Goal: Task Accomplishment & Management: Use online tool/utility

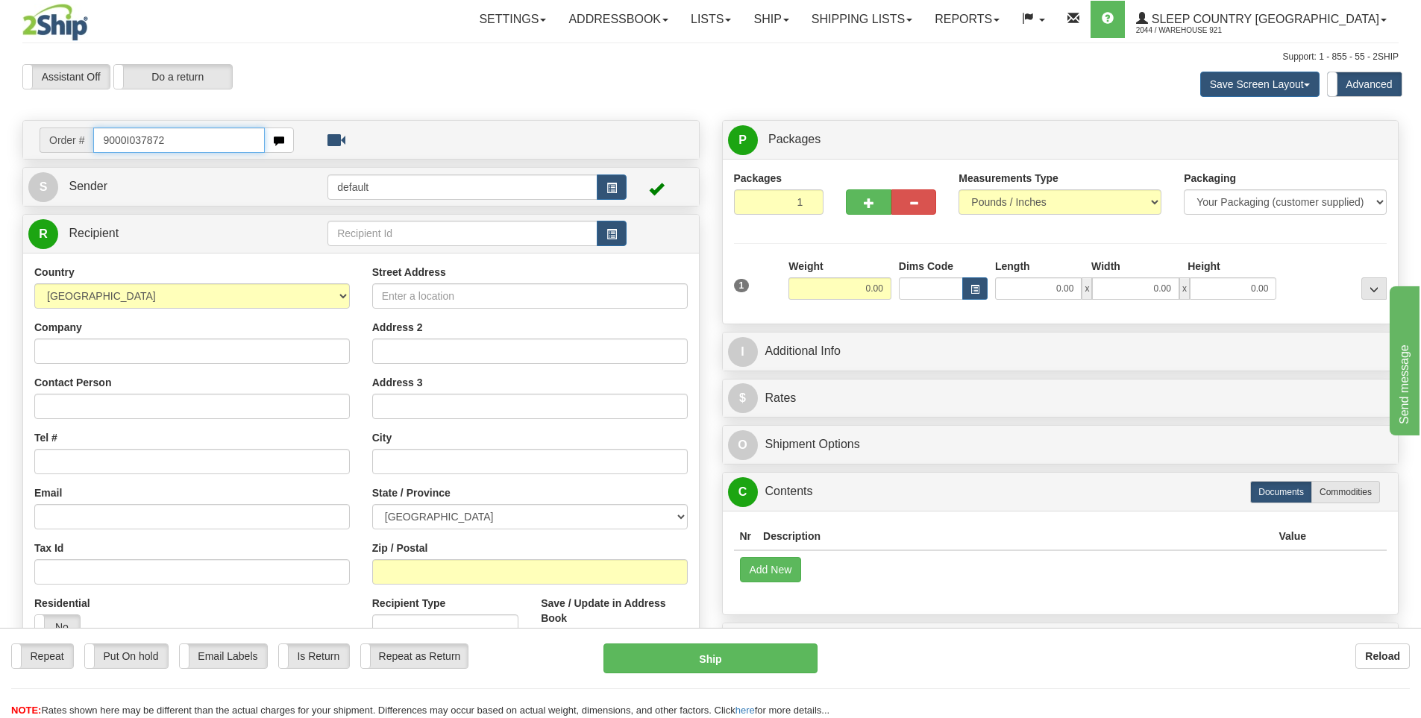
type input "9000I037872"
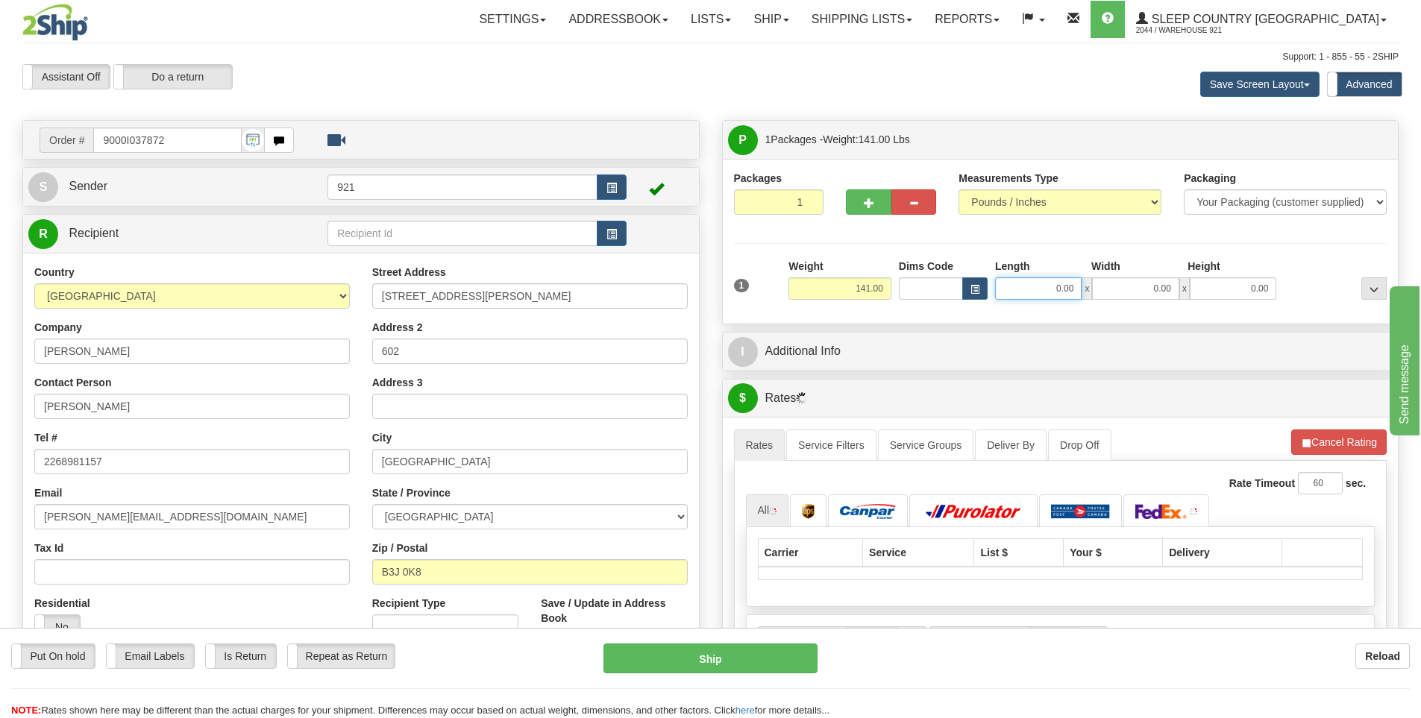
click at [1050, 292] on input "0.00" at bounding box center [1038, 288] width 87 height 22
type input "15.00"
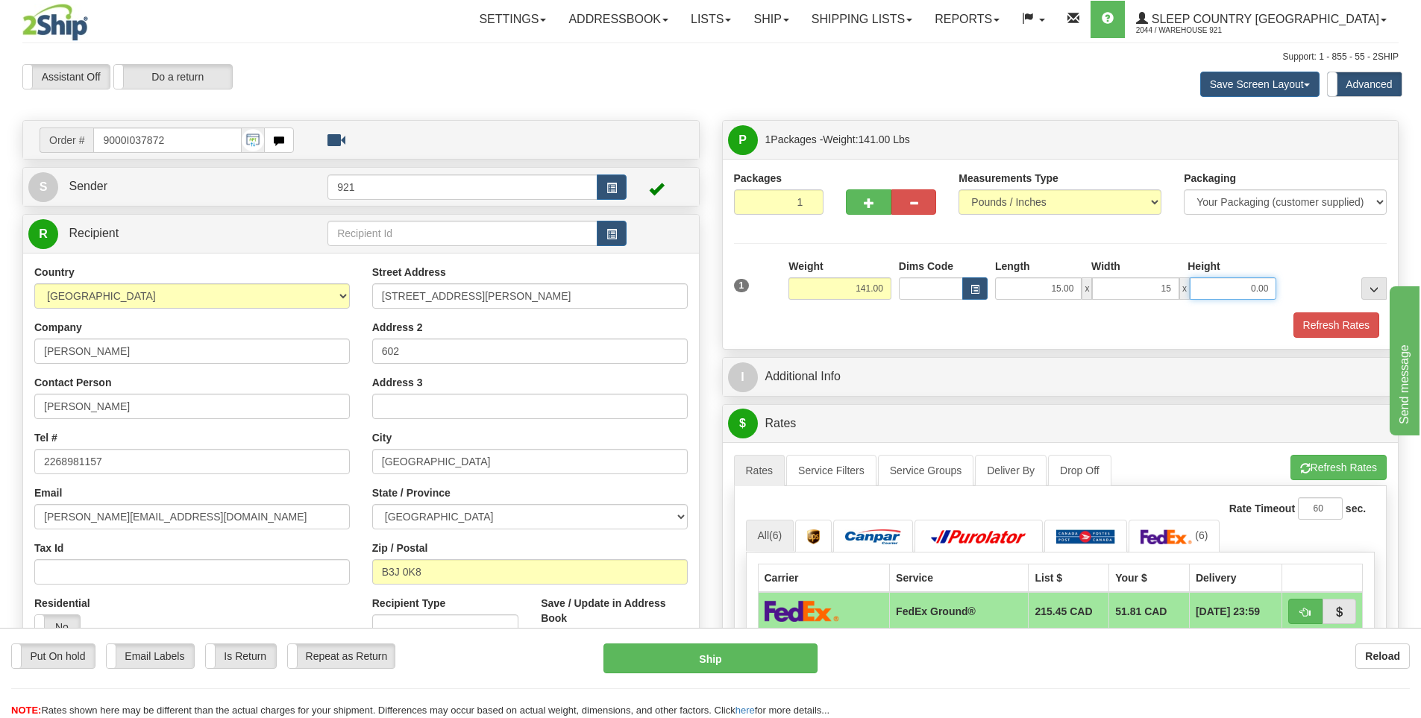
type input "15.00"
type input "60.00"
click at [1324, 340] on div "Packages 1 1 Measurements Type" at bounding box center [1061, 254] width 676 height 190
click at [1325, 321] on button "Refresh Rates" at bounding box center [1336, 325] width 86 height 25
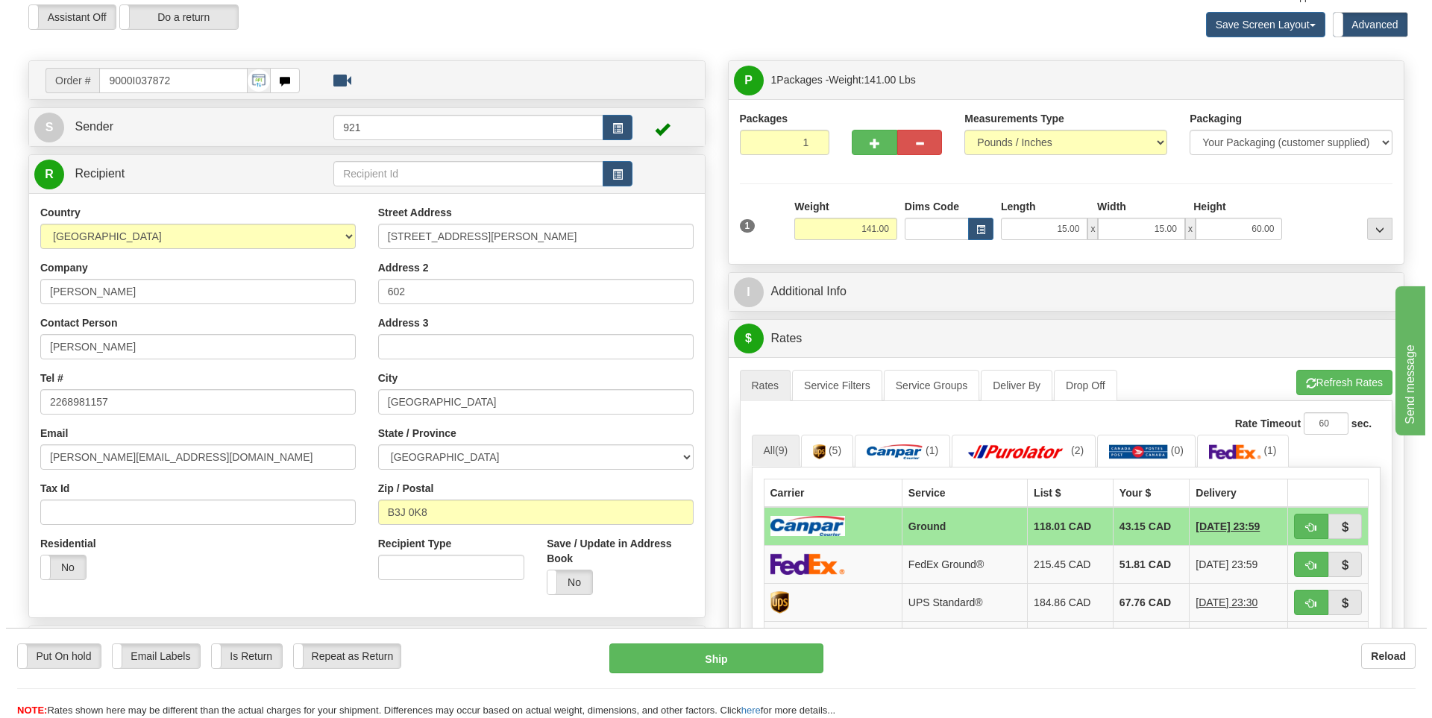
scroll to position [149, 0]
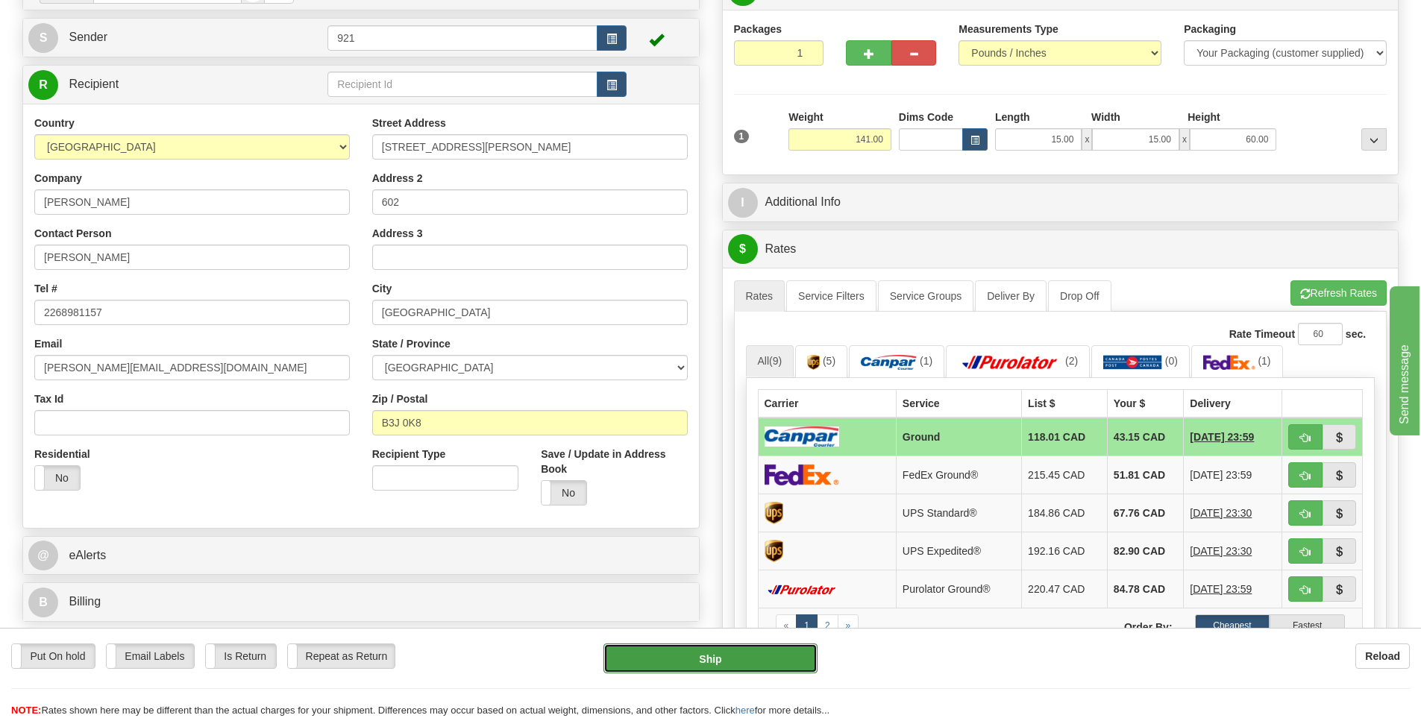
click at [723, 659] on button "Ship" at bounding box center [710, 659] width 214 height 30
type input "1"
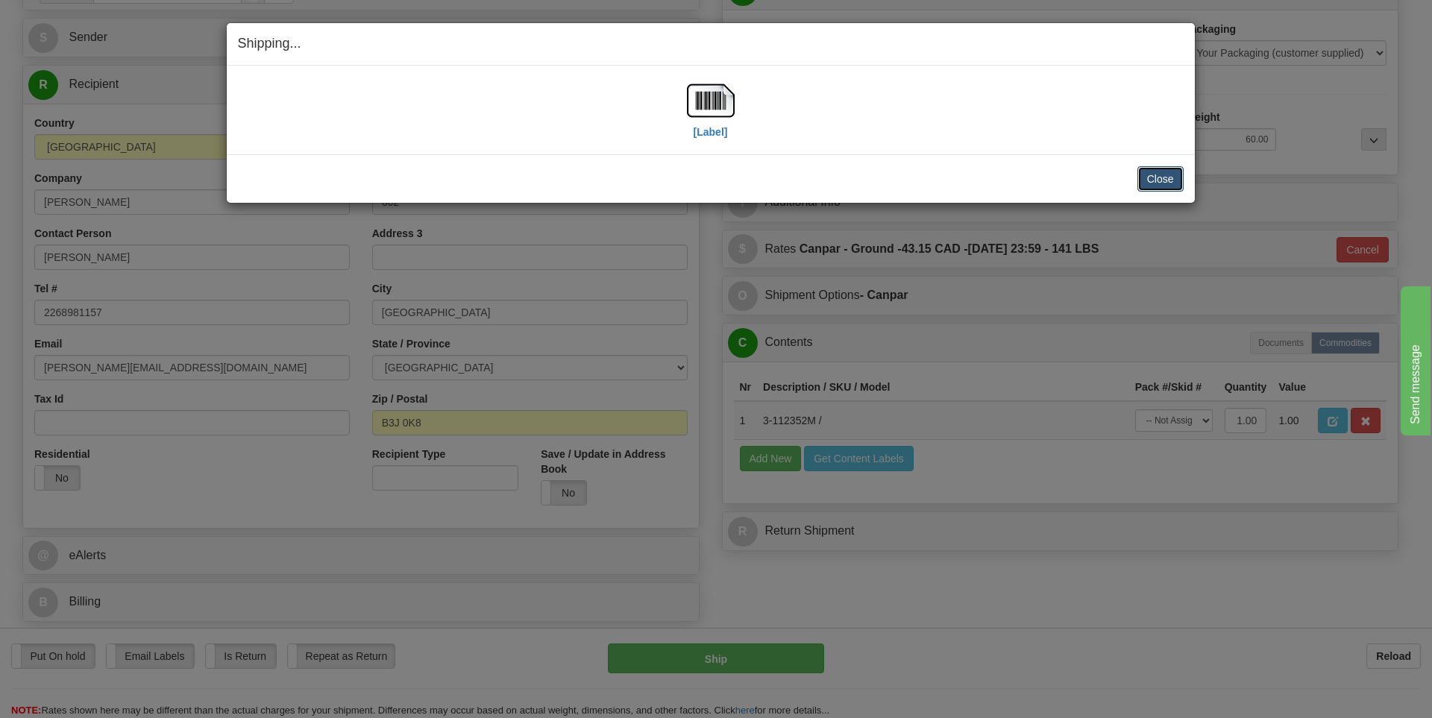
click at [1165, 179] on button "Close" at bounding box center [1160, 178] width 46 height 25
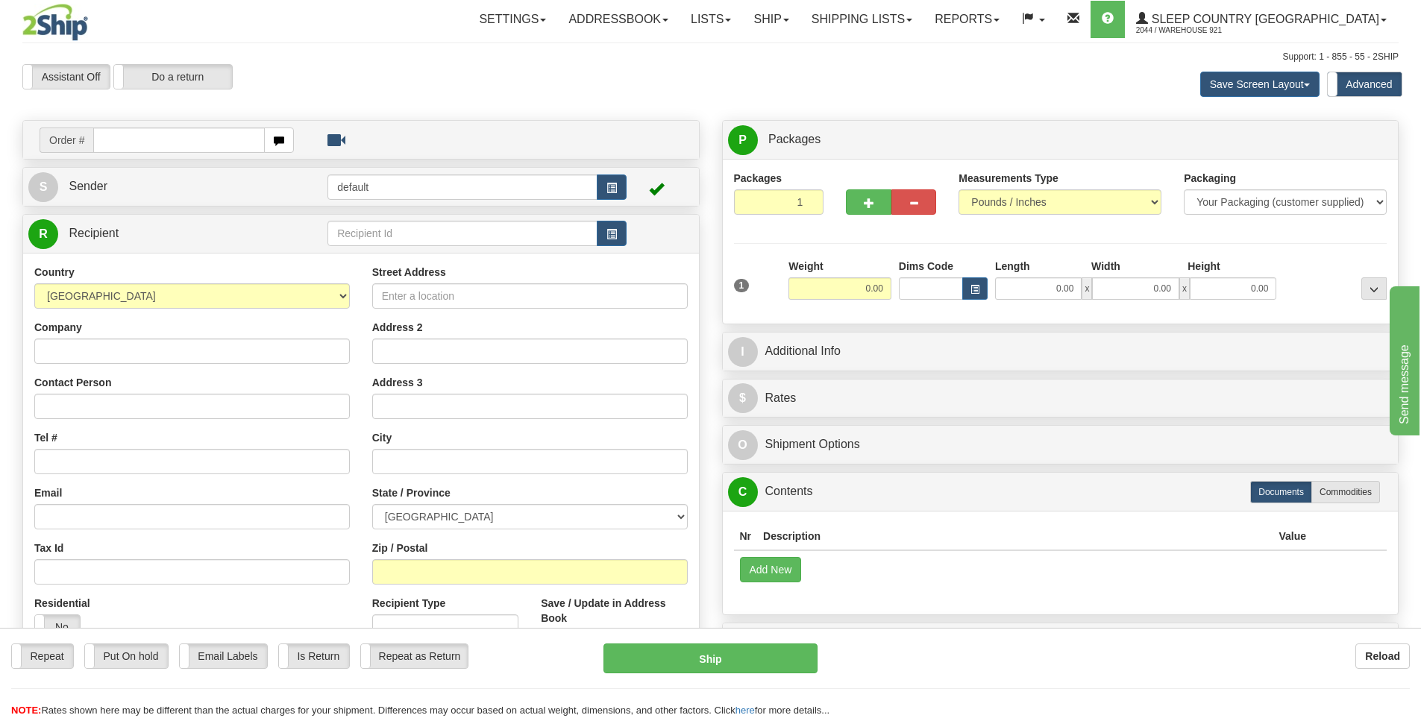
click at [174, 146] on input "text" at bounding box center [179, 140] width 172 height 25
type input "9000I141895"
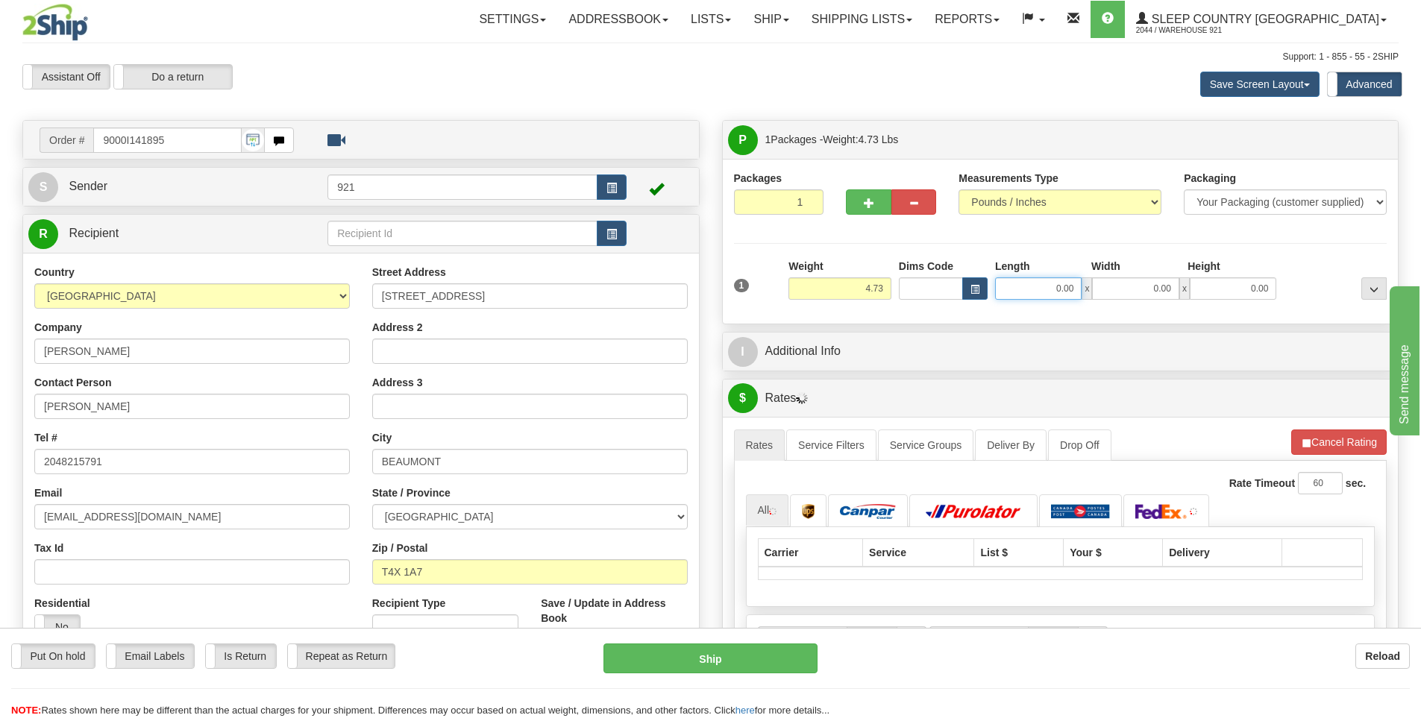
click at [1034, 280] on input "0.00" at bounding box center [1038, 288] width 87 height 22
type input "10.00"
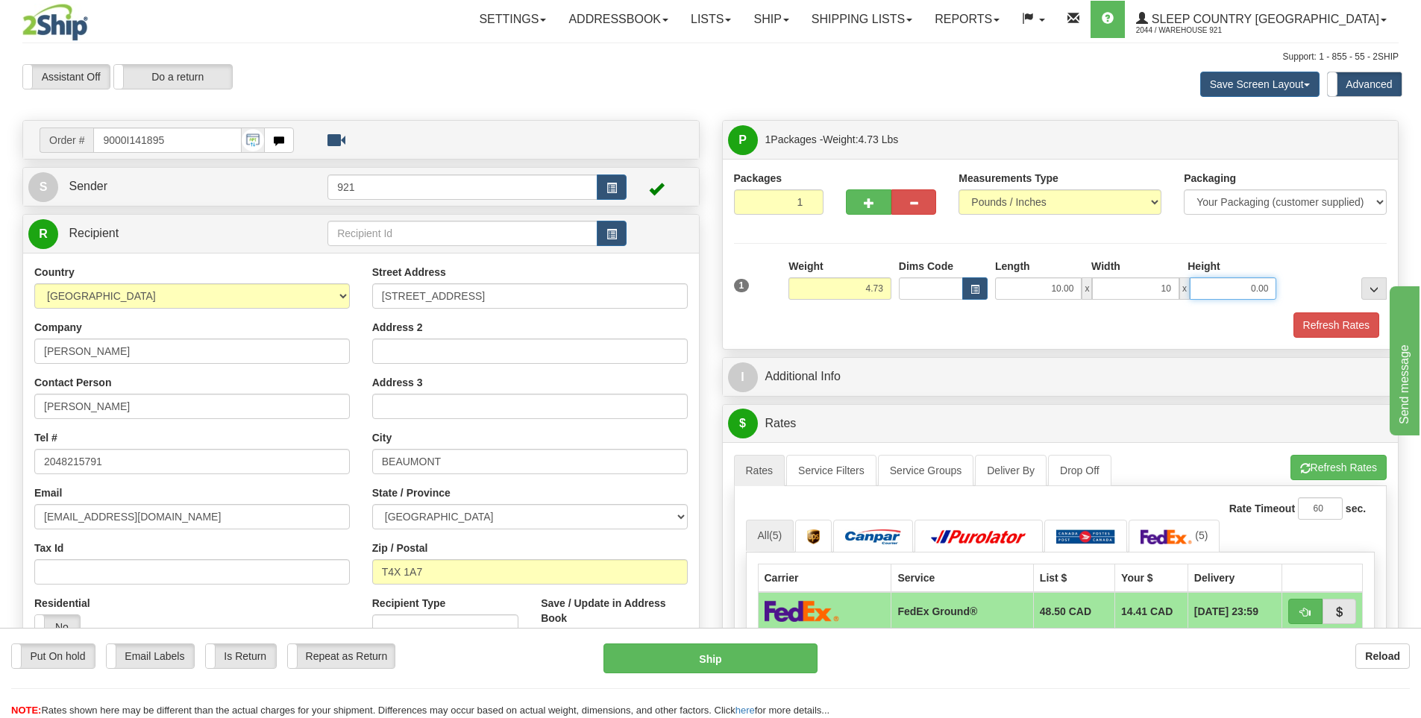
type input "10.00"
type input "5.00"
click at [1349, 319] on button "Refresh Rates" at bounding box center [1336, 325] width 86 height 25
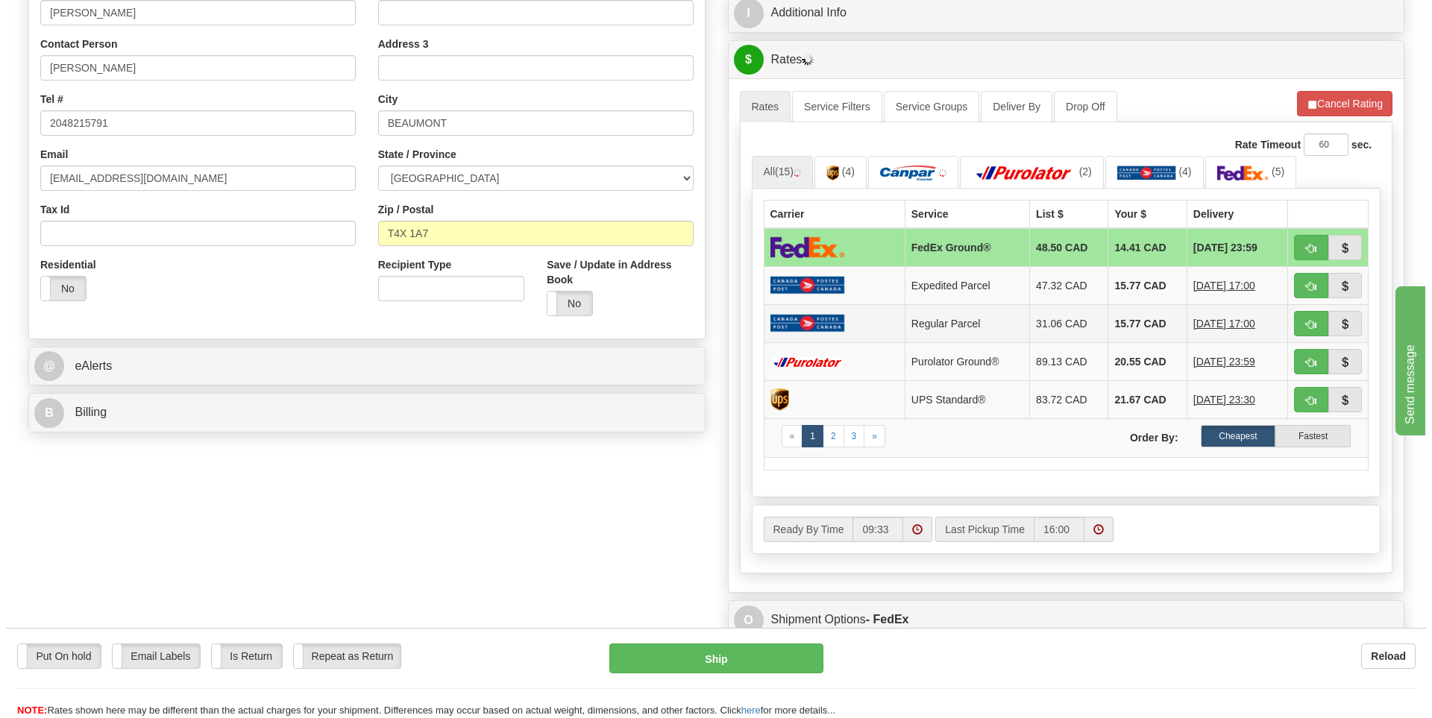
scroll to position [373, 0]
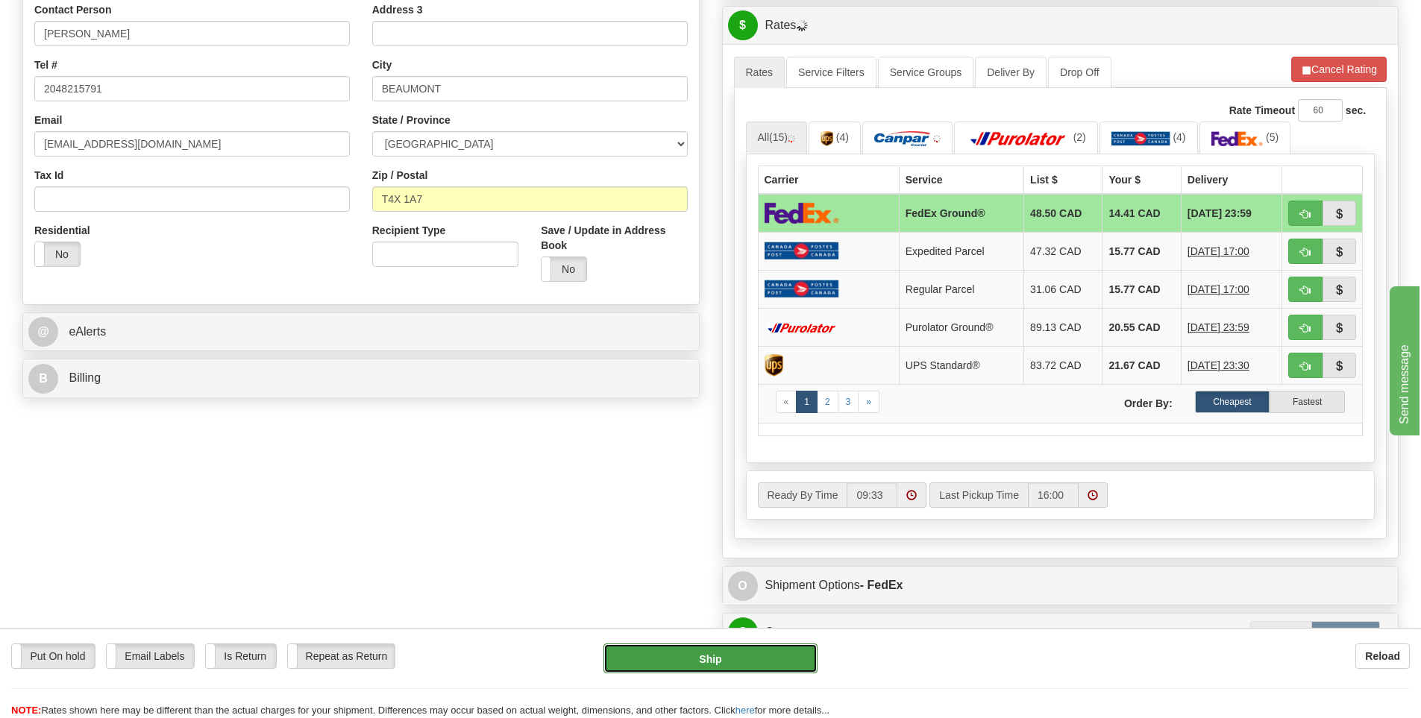
click at [711, 659] on button "Ship" at bounding box center [710, 659] width 214 height 30
type input "92"
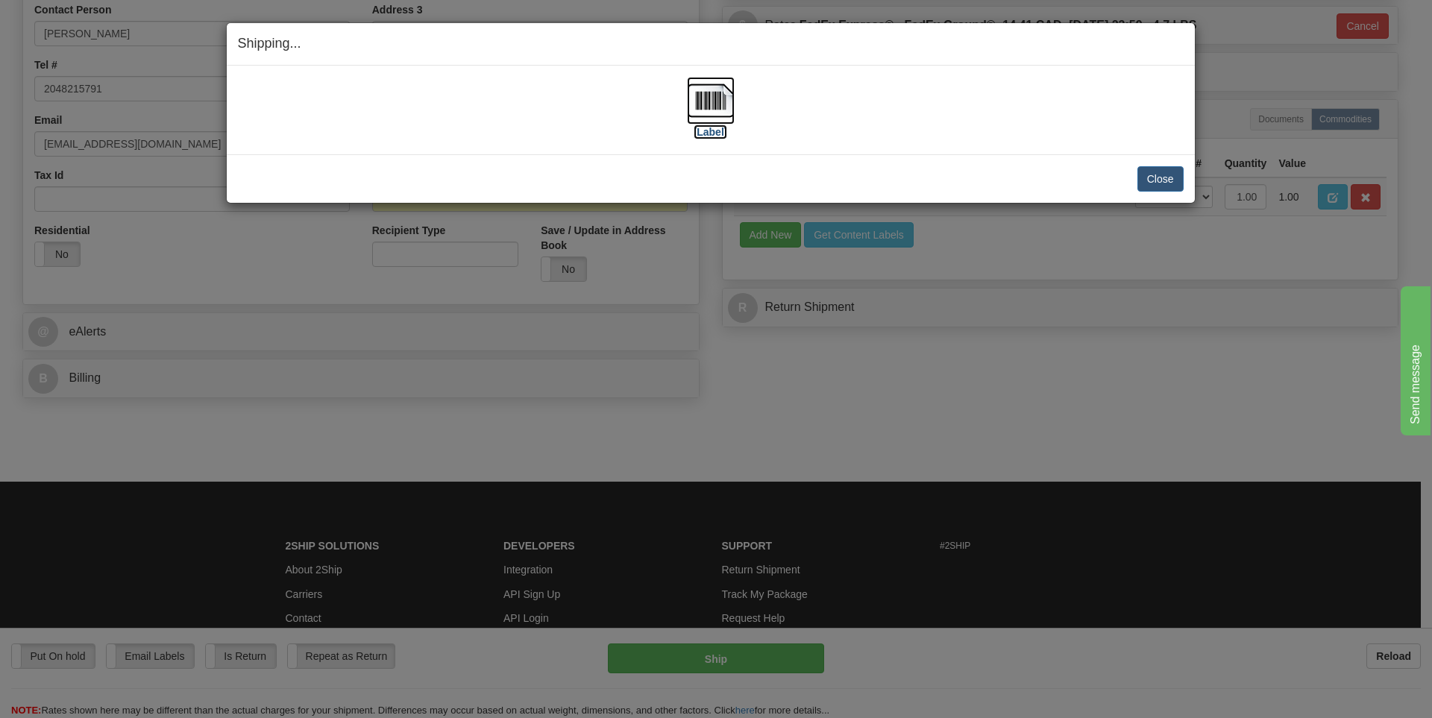
click at [725, 128] on label "[Label]" at bounding box center [711, 132] width 34 height 15
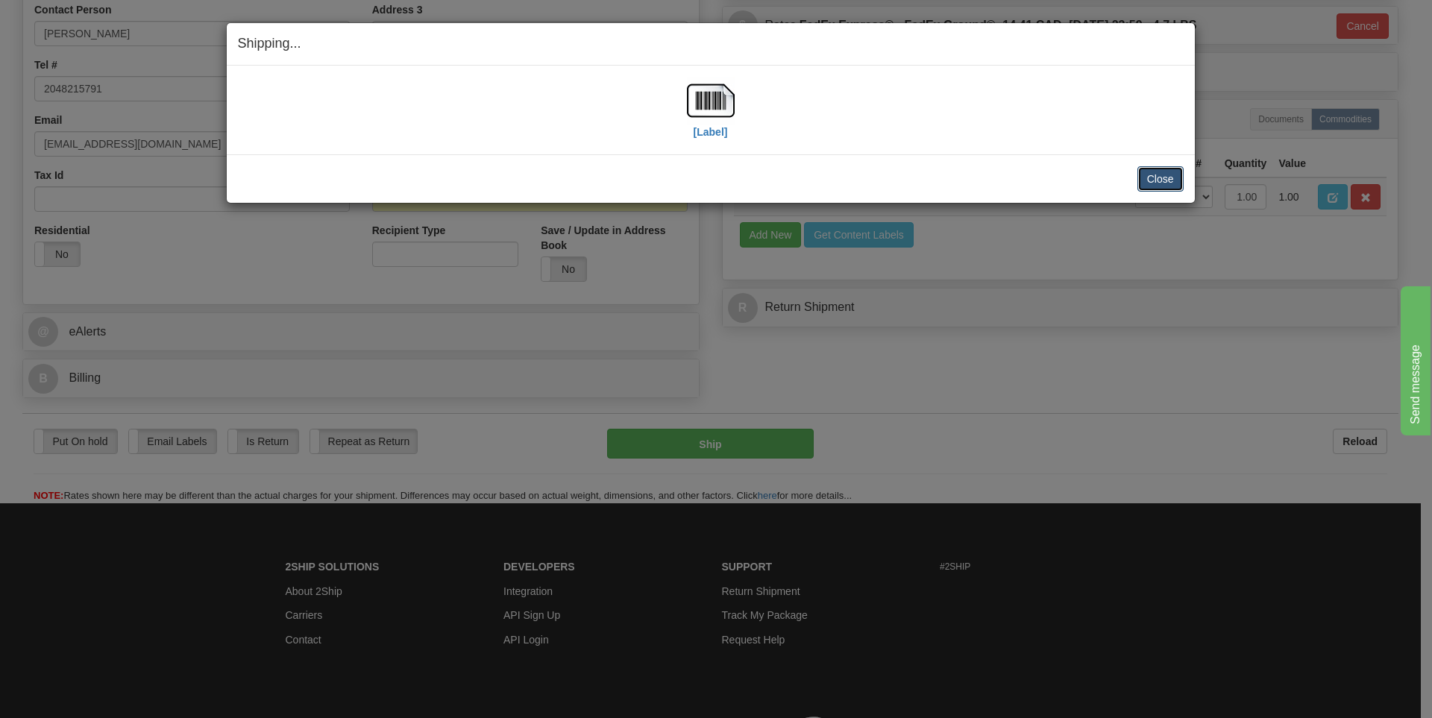
click at [1148, 179] on button "Close" at bounding box center [1160, 178] width 46 height 25
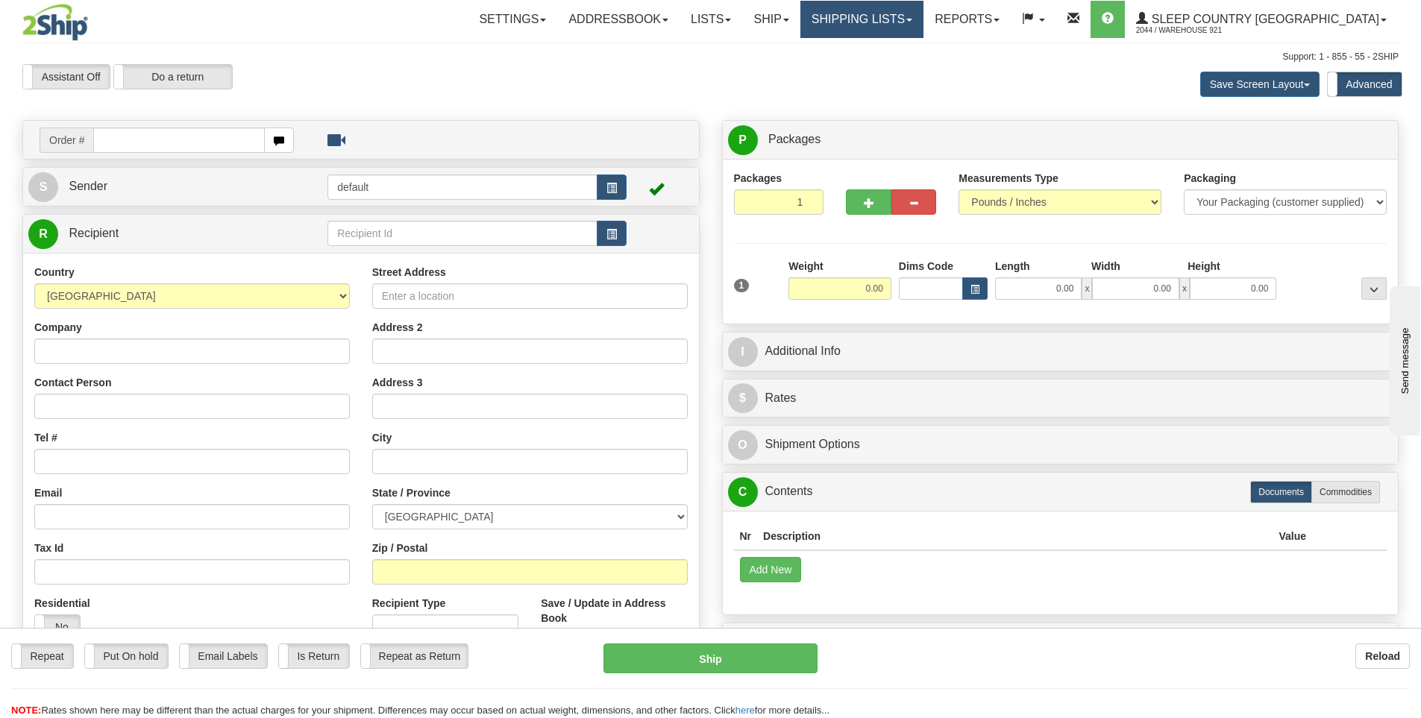
click at [914, 16] on link "Shipping lists" at bounding box center [861, 19] width 123 height 37
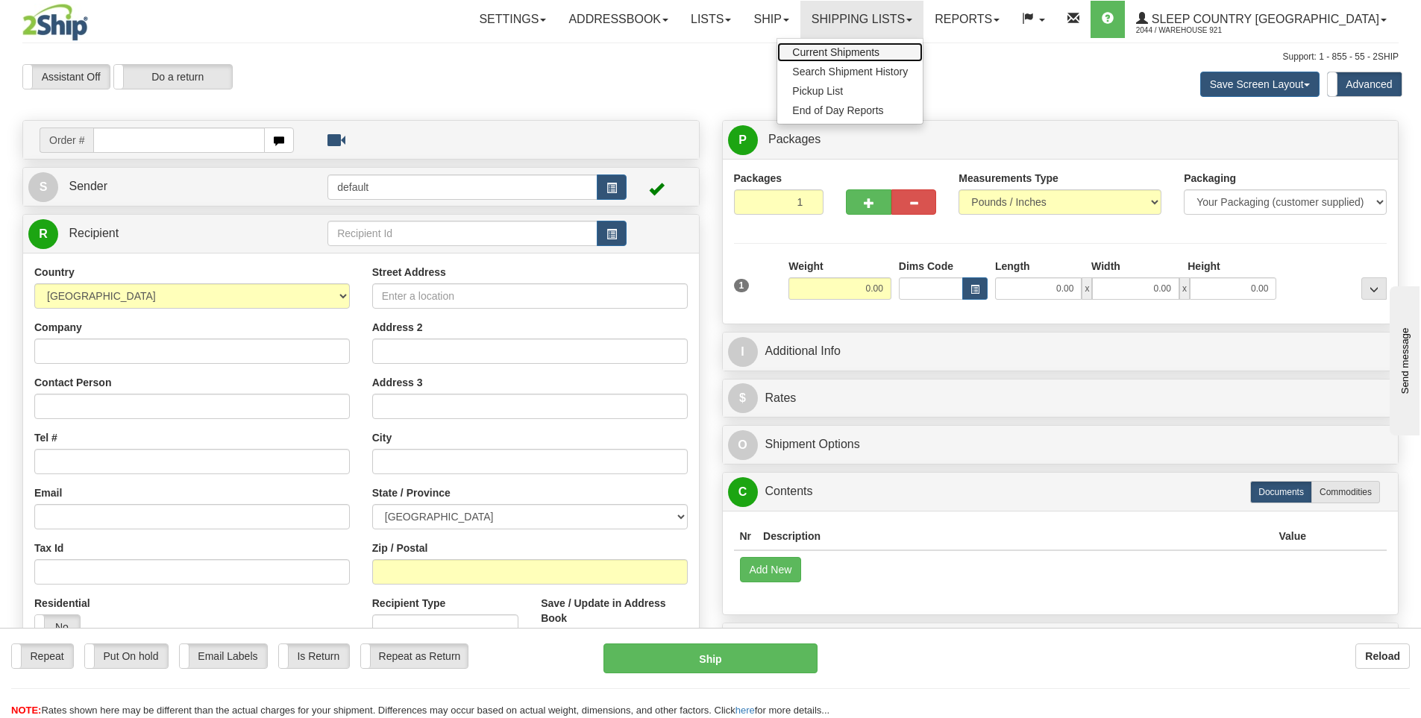
click at [879, 53] on span "Current Shipments" at bounding box center [835, 52] width 87 height 12
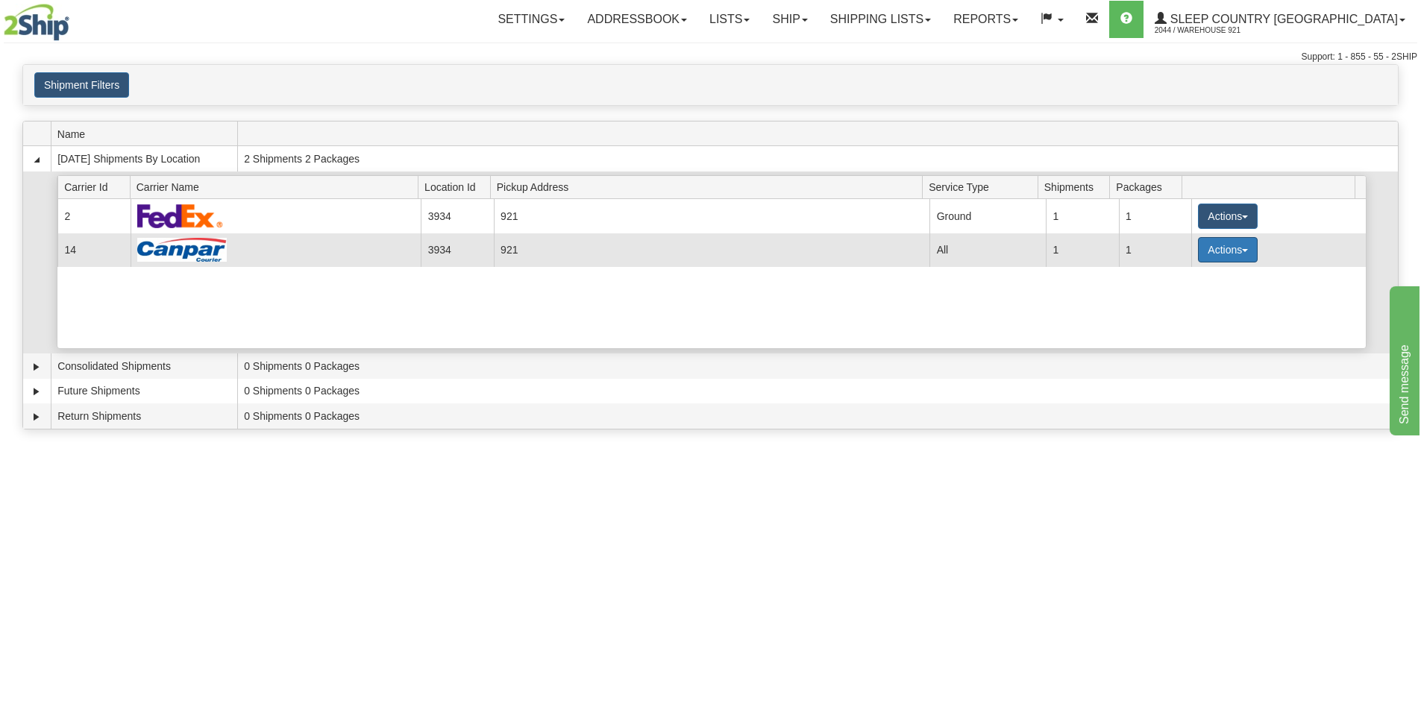
click at [1231, 247] on button "Actions" at bounding box center [1228, 249] width 60 height 25
click at [1190, 283] on link "Details" at bounding box center [1196, 277] width 119 height 19
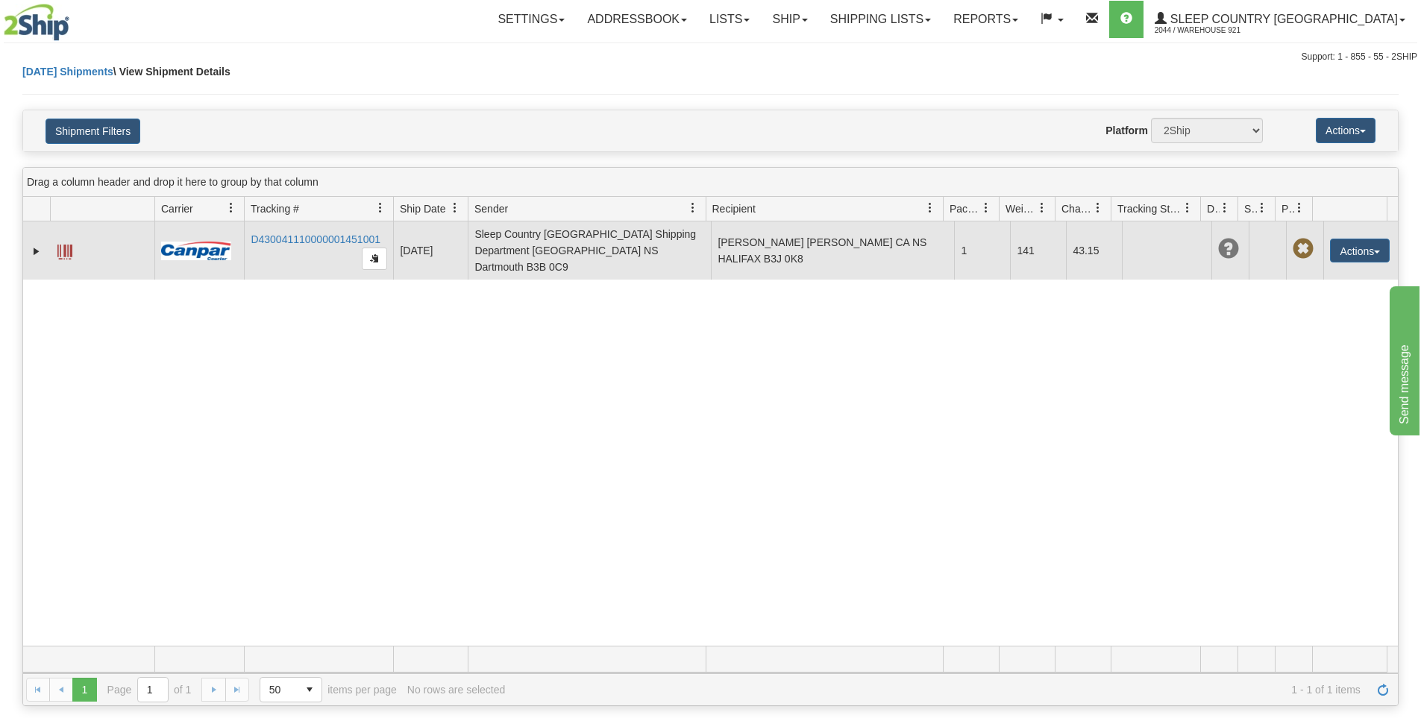
click at [58, 245] on span at bounding box center [64, 252] width 15 height 15
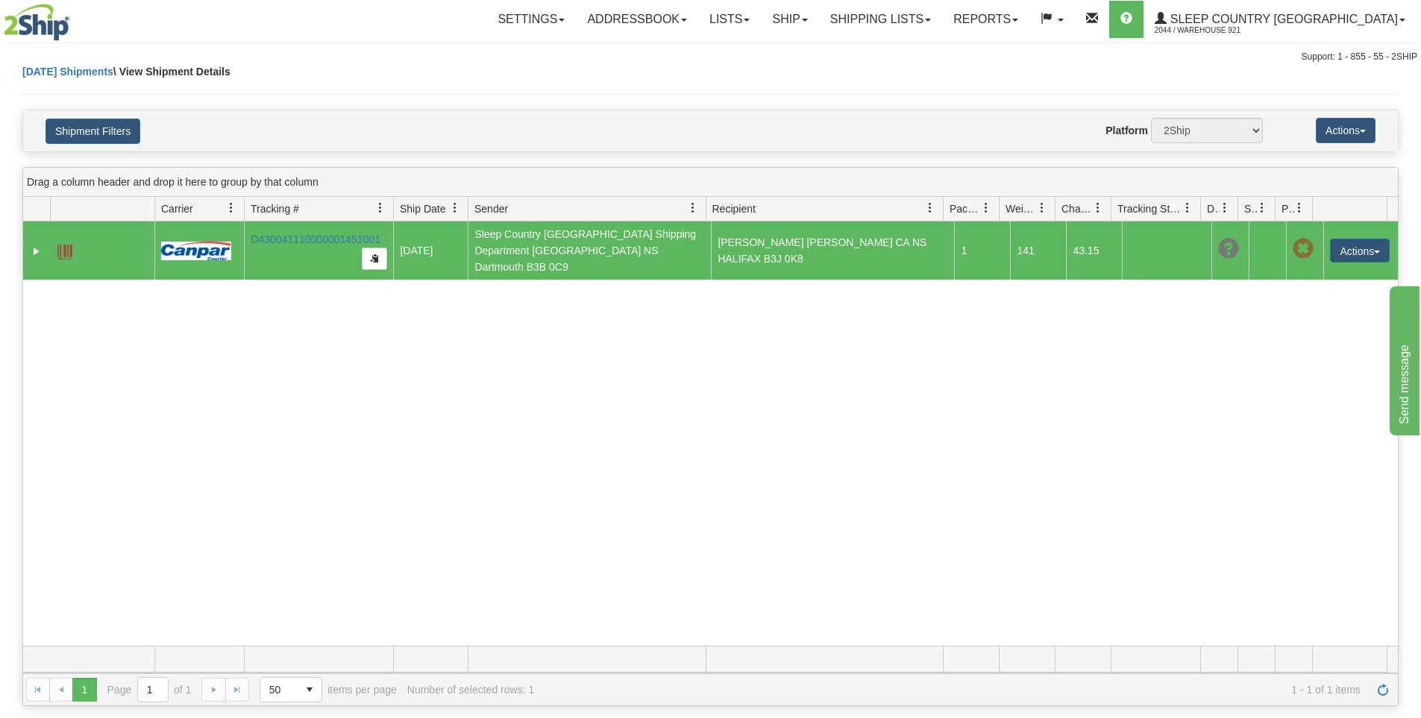
click at [62, 245] on span at bounding box center [64, 252] width 15 height 15
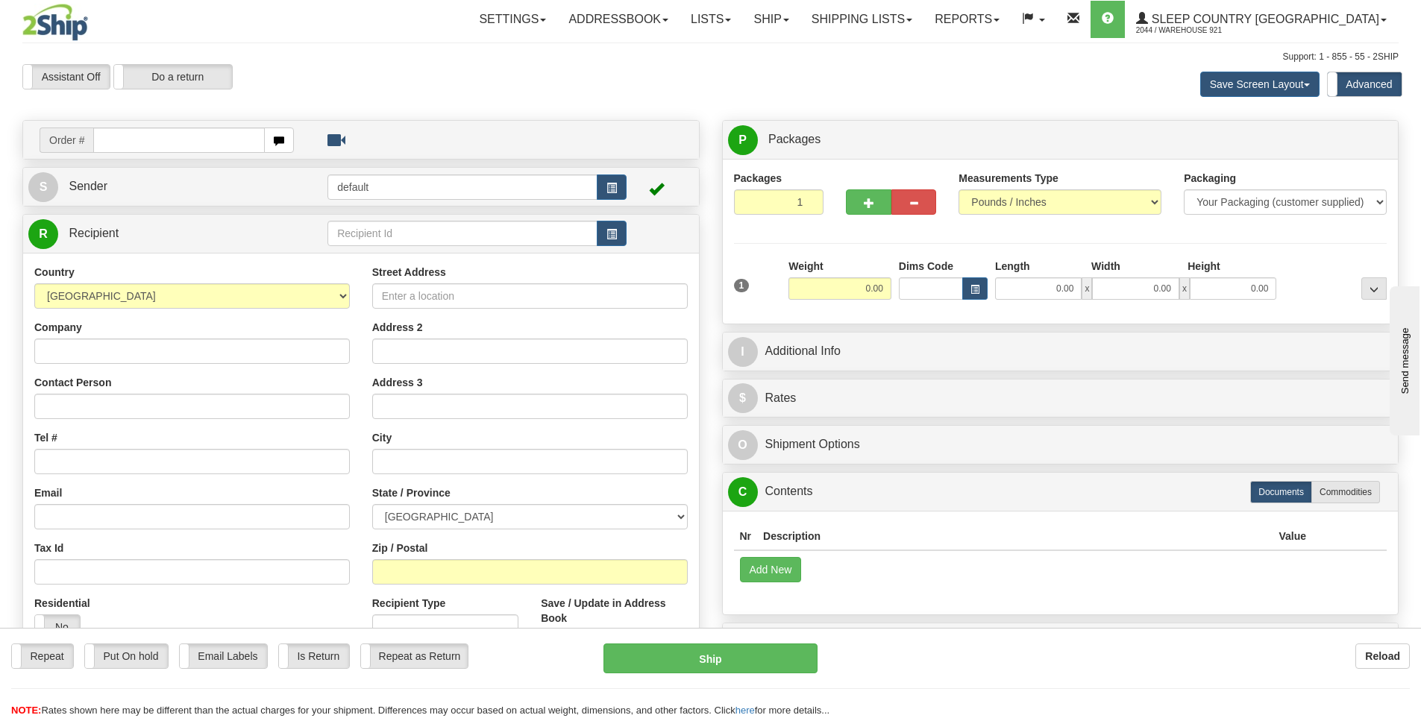
click at [172, 134] on input "text" at bounding box center [179, 140] width 172 height 25
type input "9000I142080"
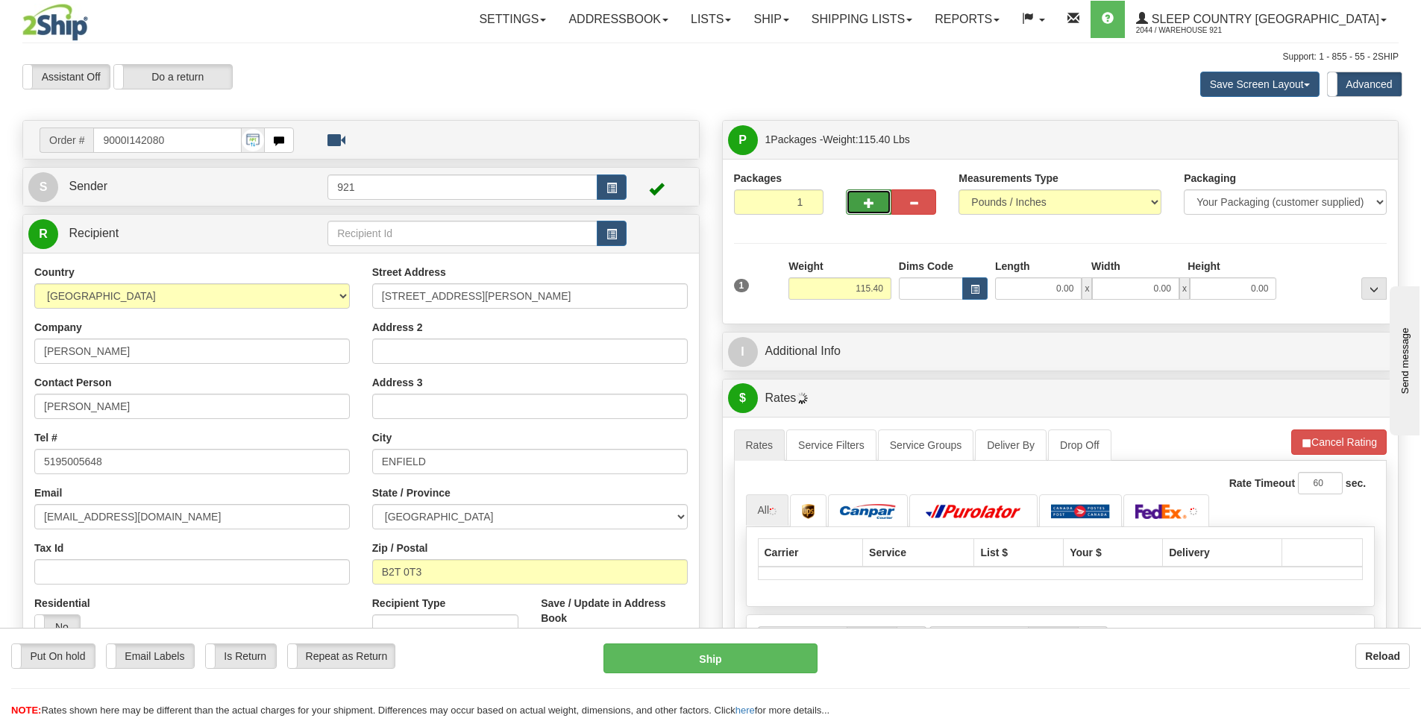
click at [876, 202] on button "button" at bounding box center [868, 201] width 45 height 25
type input "2"
click at [1347, 142] on span "Package Level" at bounding box center [1354, 140] width 59 height 10
radio input "true"
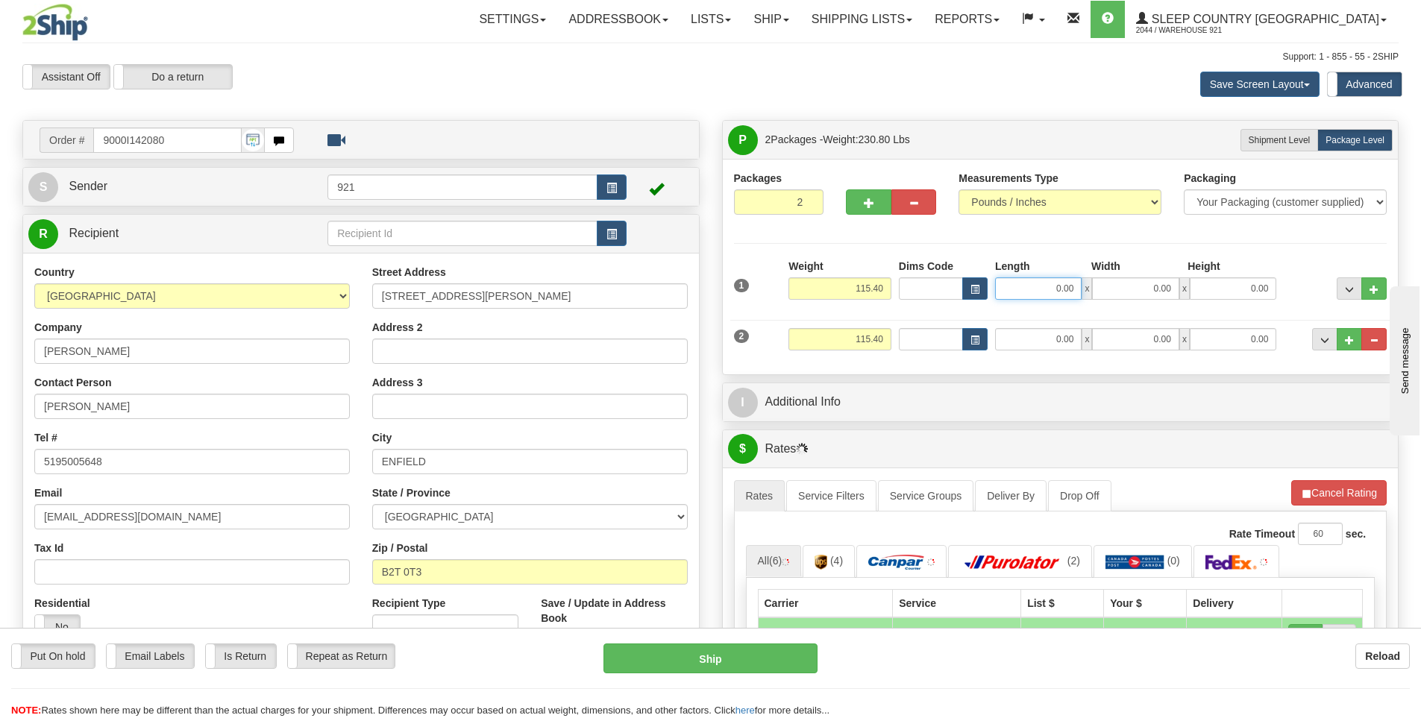
click at [1047, 286] on input "0.00" at bounding box center [1038, 288] width 87 height 22
type input "15.00"
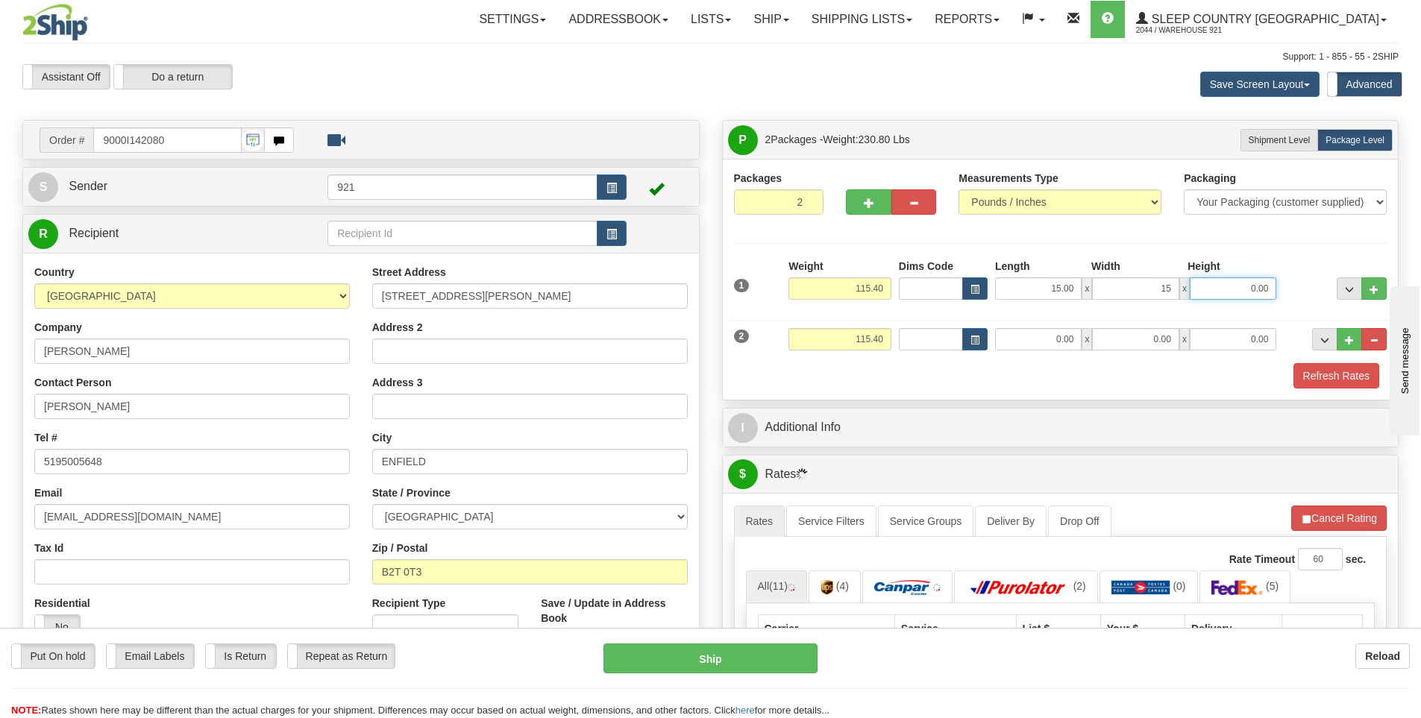
type input "15.00"
type input "60.50"
drag, startPoint x: 1034, startPoint y: 346, endPoint x: 1284, endPoint y: 346, distance: 249.1
click at [1284, 346] on div "2 Weight 115.40 Dims Code Length Width 0.00" at bounding box center [1060, 338] width 661 height 50
type input "72.00"
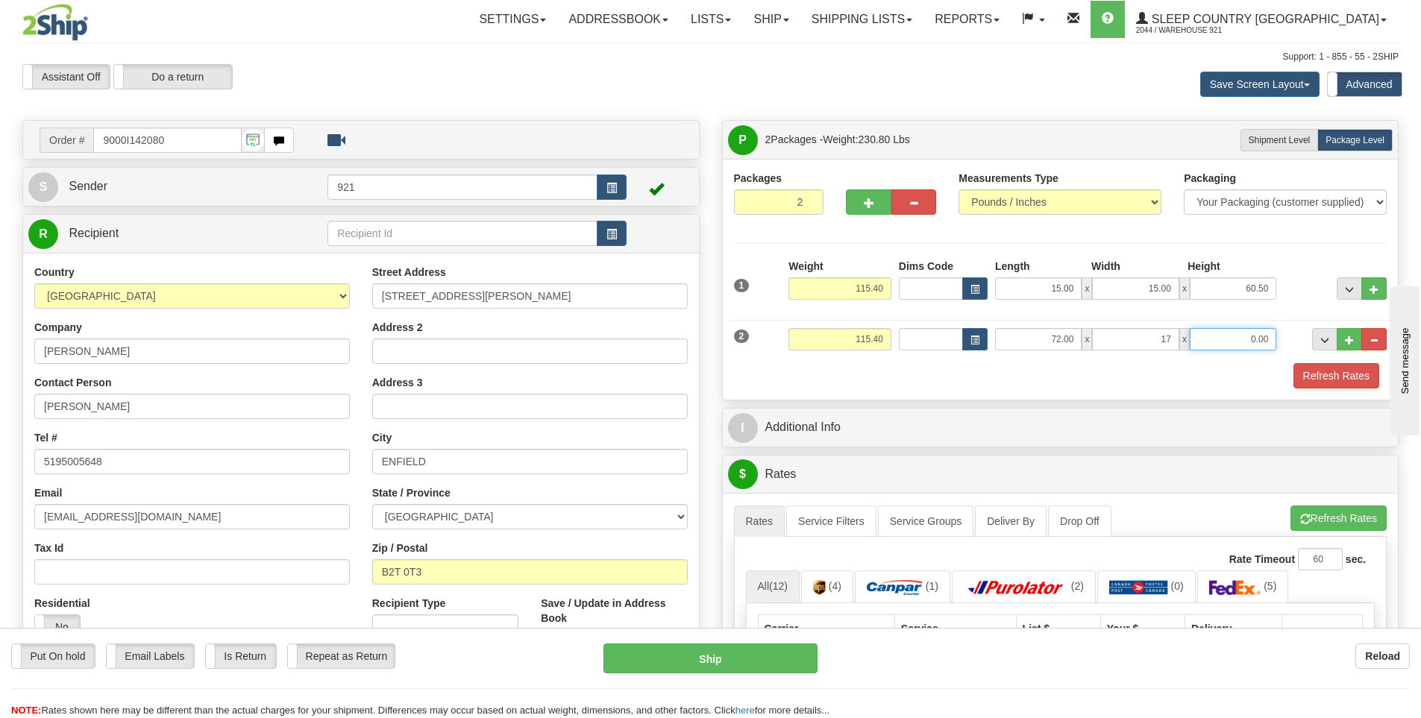
type input "17.00"
type input "10"
type input "10.00"
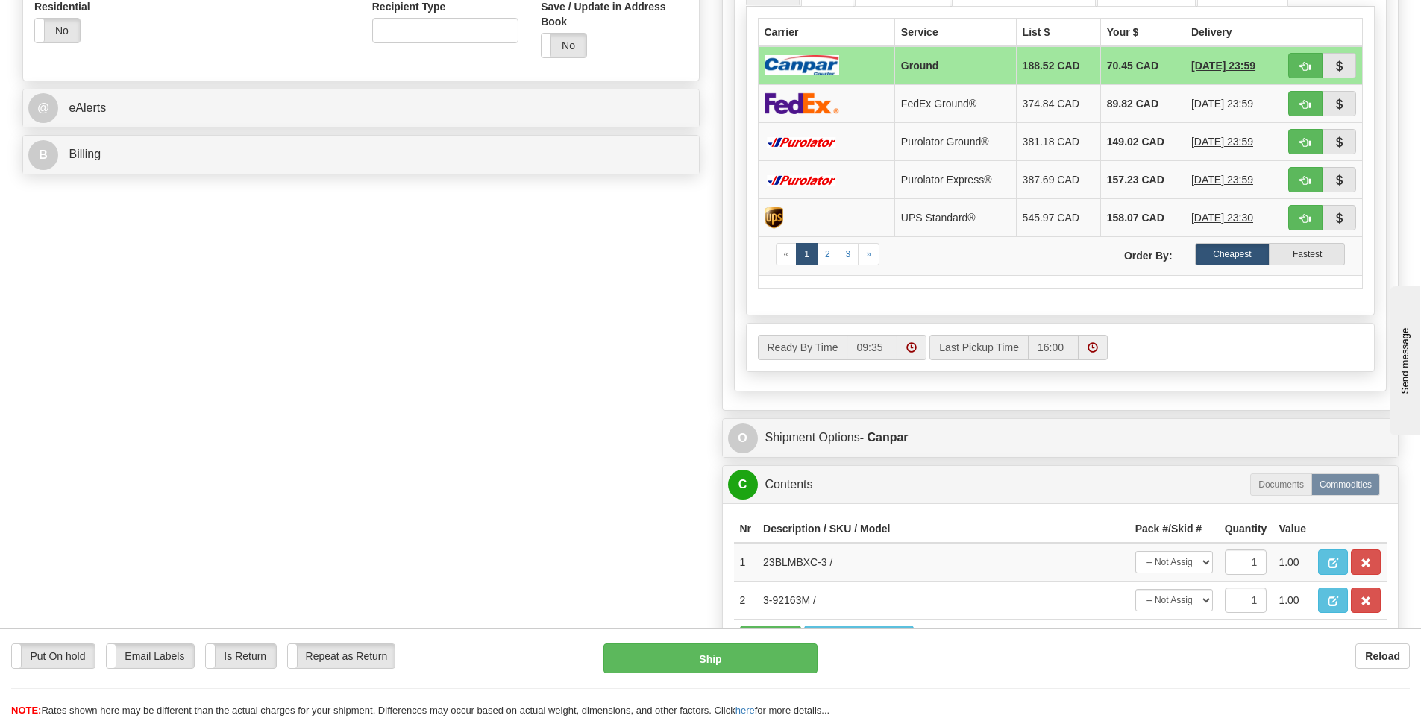
scroll to position [895, 0]
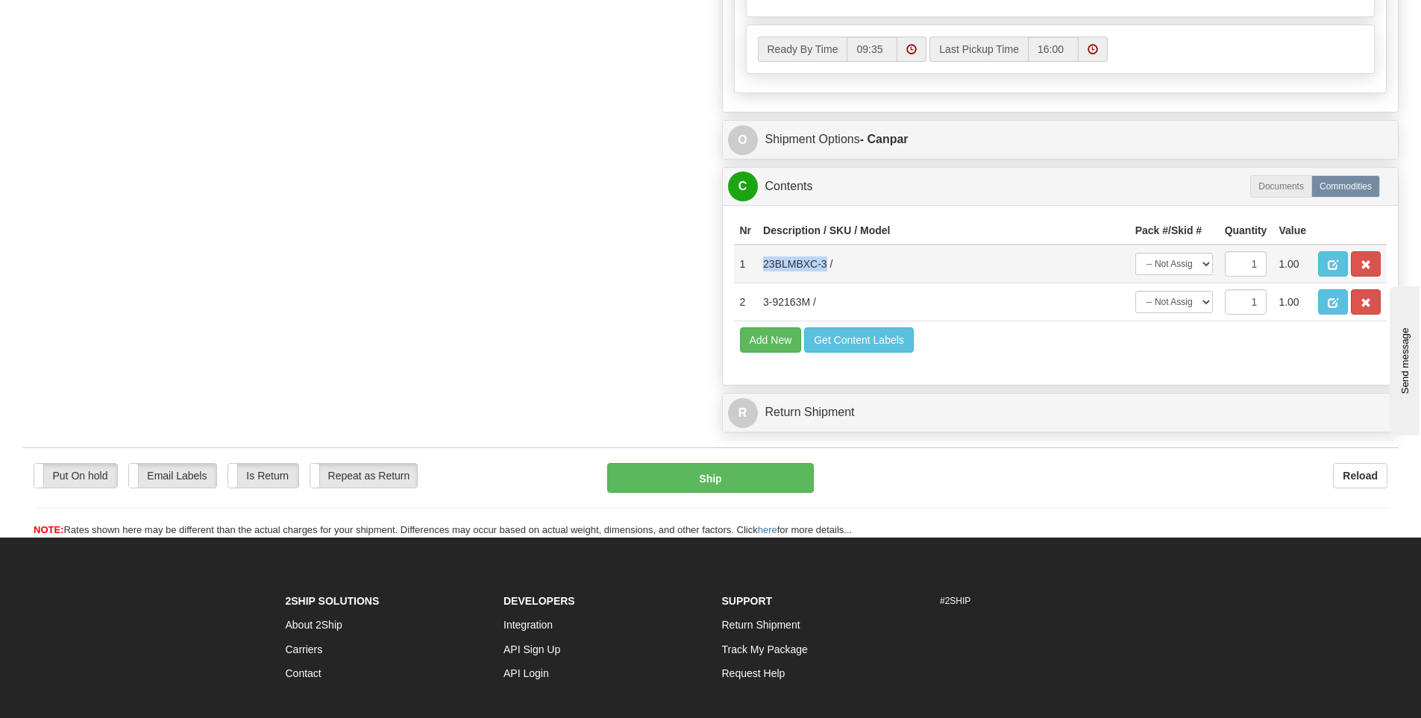
drag, startPoint x: 826, startPoint y: 262, endPoint x: 765, endPoint y: 262, distance: 61.2
click at [765, 262] on td "23BLMBXC-3 /" at bounding box center [943, 264] width 372 height 39
copy td "23BLMBXC-3"
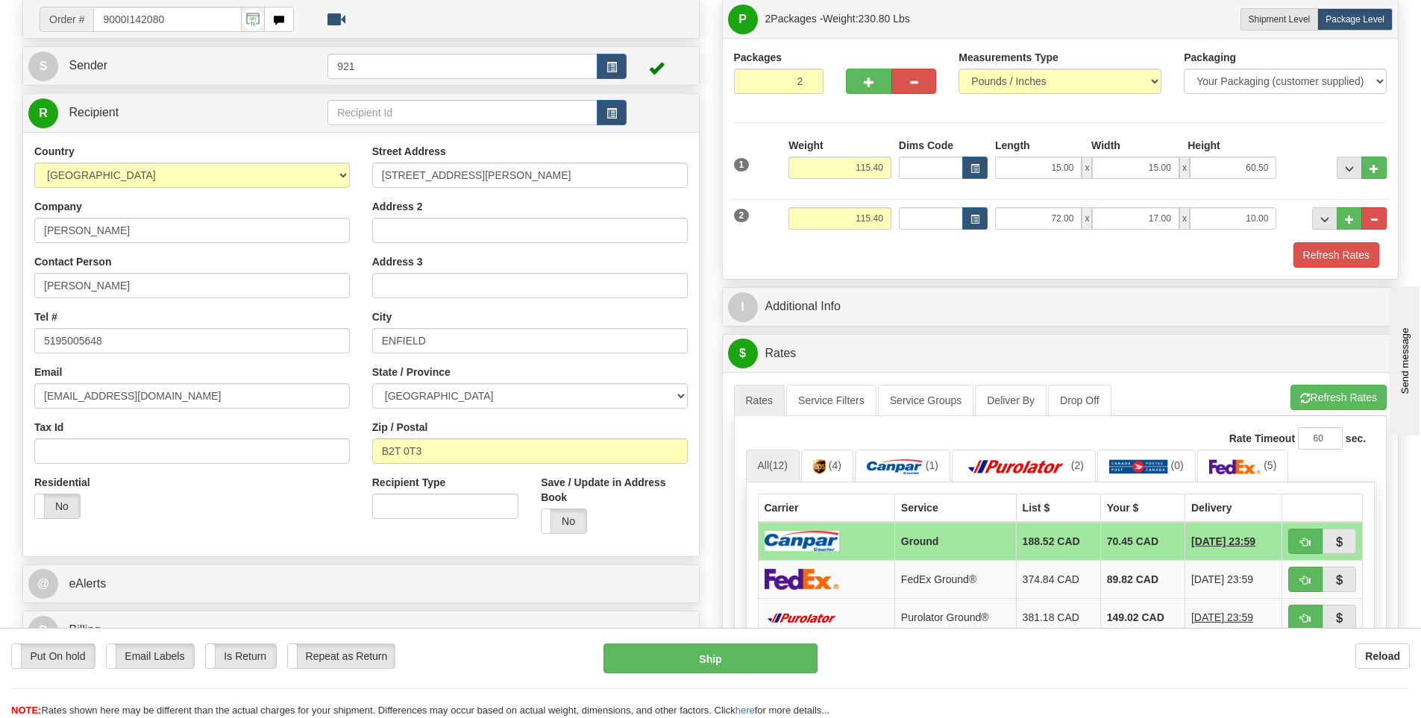
scroll to position [0, 0]
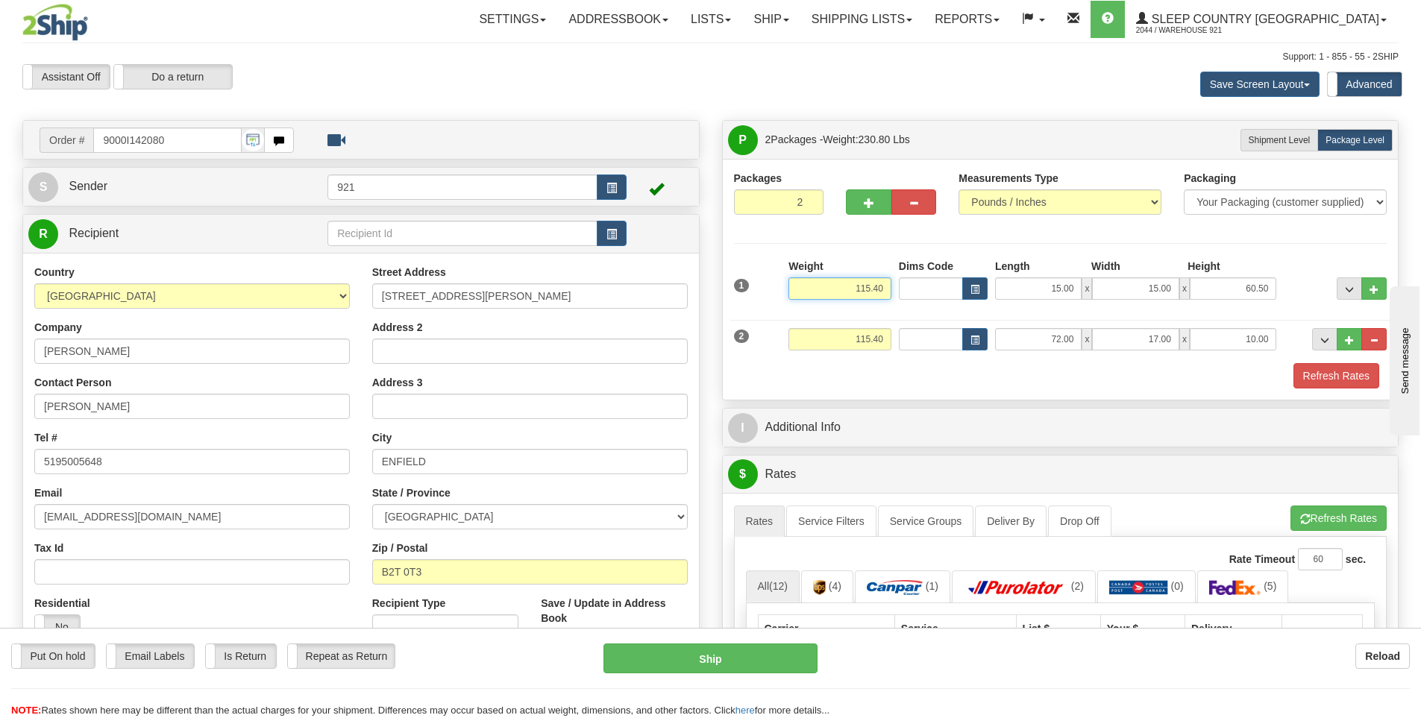
drag, startPoint x: 841, startPoint y: 293, endPoint x: 1049, endPoint y: 289, distance: 208.1
click at [1049, 289] on div "1 Weight 115.40 Dims Code x" at bounding box center [1060, 285] width 661 height 53
paste input "45.0"
type input "45.00"
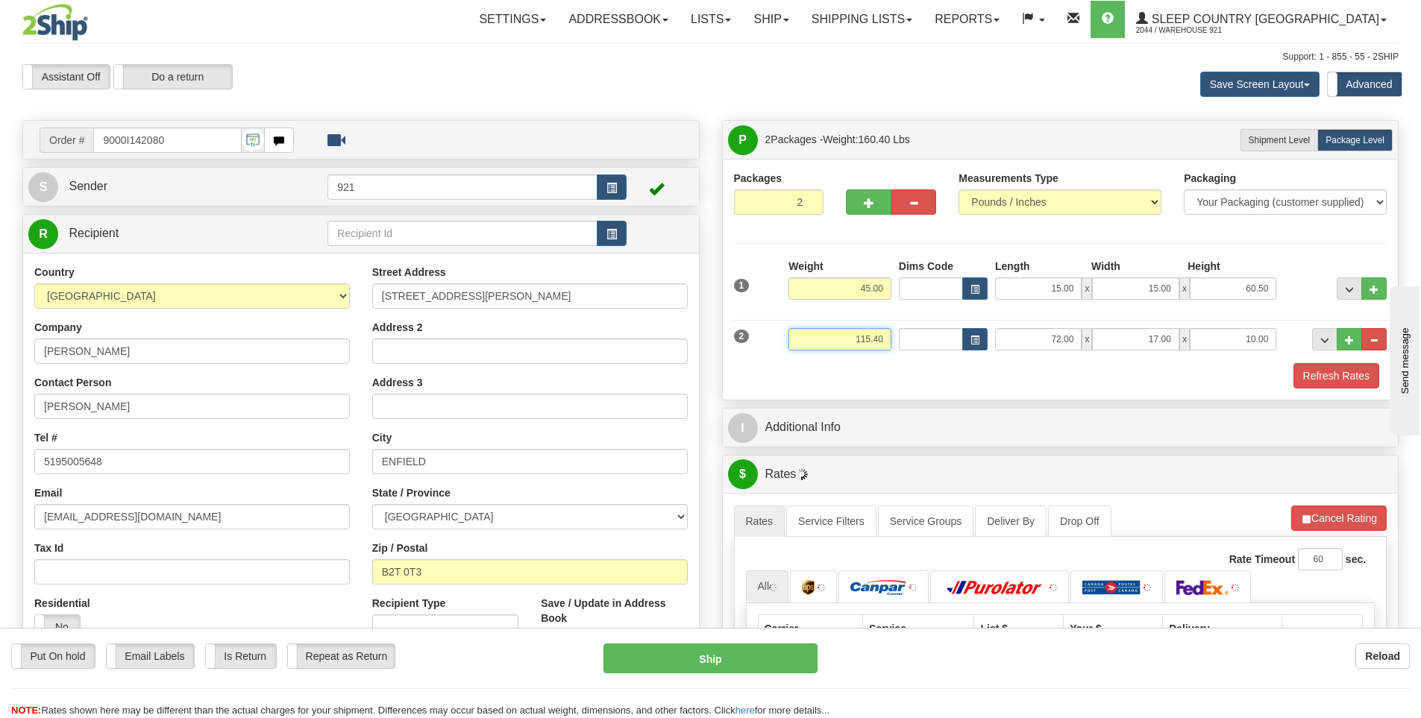
drag, startPoint x: 847, startPoint y: 342, endPoint x: 1276, endPoint y: 397, distance: 433.1
click at [1276, 397] on div "Packages 2 2 Measurements Type" at bounding box center [1061, 279] width 676 height 241
type input "70.40"
click at [1068, 377] on div "Refresh Rates" at bounding box center [1060, 375] width 661 height 25
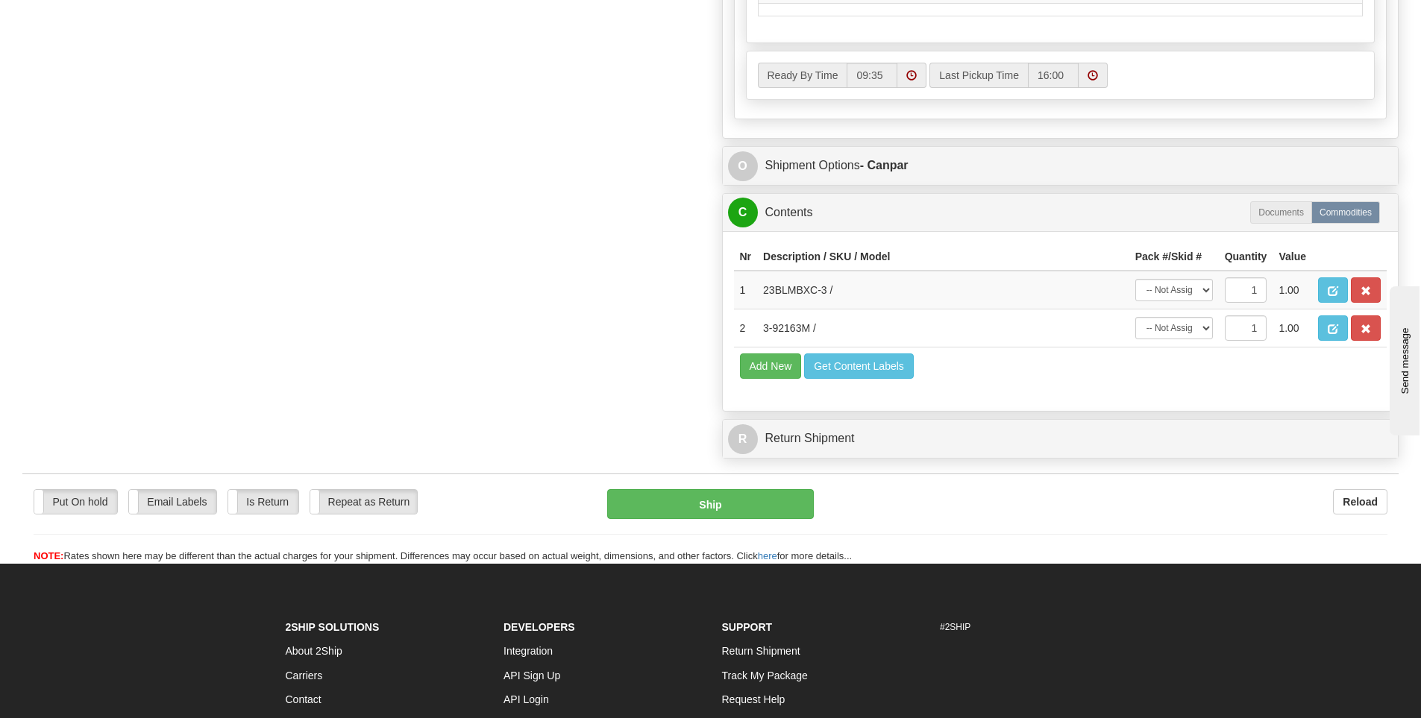
scroll to position [895, 0]
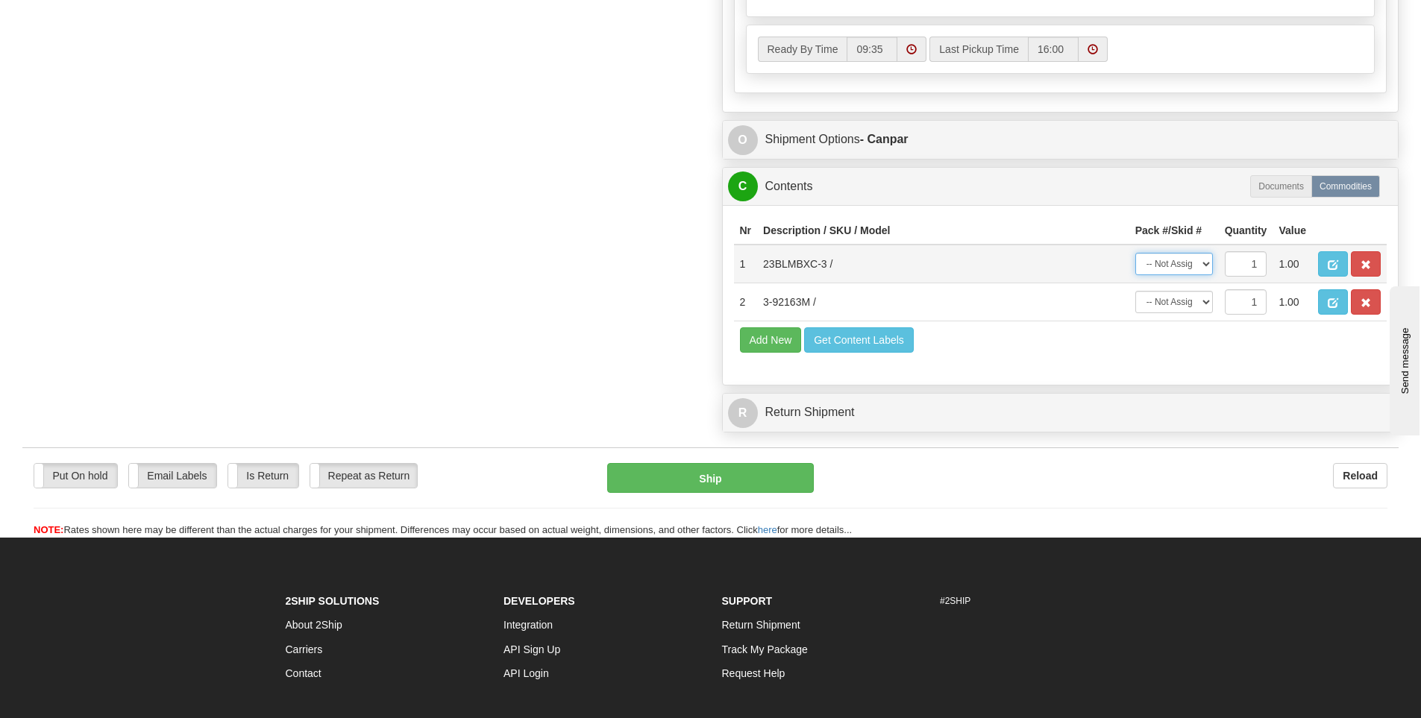
click at [1174, 269] on select "-- Not Assigned -- Package 1 Package 2" at bounding box center [1174, 264] width 78 height 22
select select "0"
click at [1135, 253] on select "-- Not Assigned -- Package 1 Package 2" at bounding box center [1174, 264] width 78 height 22
click at [1169, 303] on select "-- Not Assigned -- Package 1 Package 2" at bounding box center [1174, 302] width 78 height 22
select select "1"
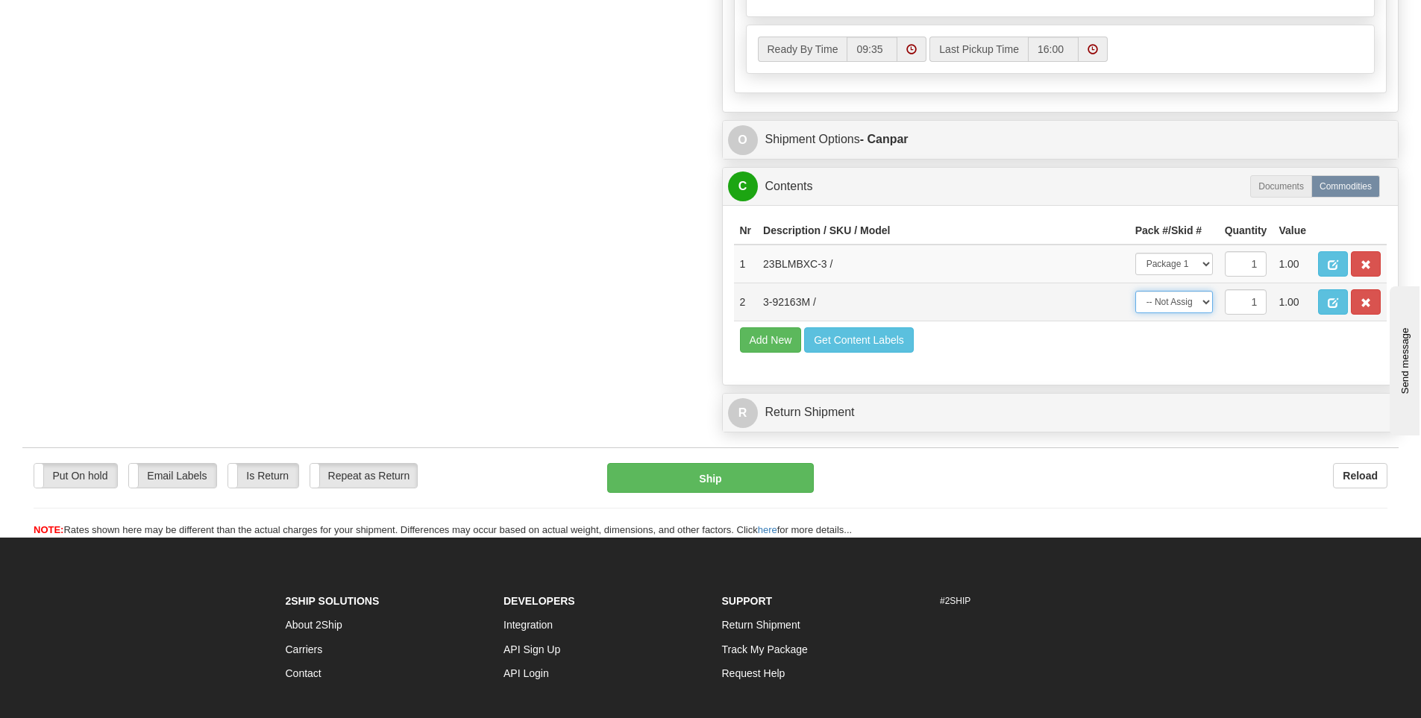
click at [1135, 291] on select "-- Not Assigned -- Package 1 Package 2" at bounding box center [1174, 302] width 78 height 22
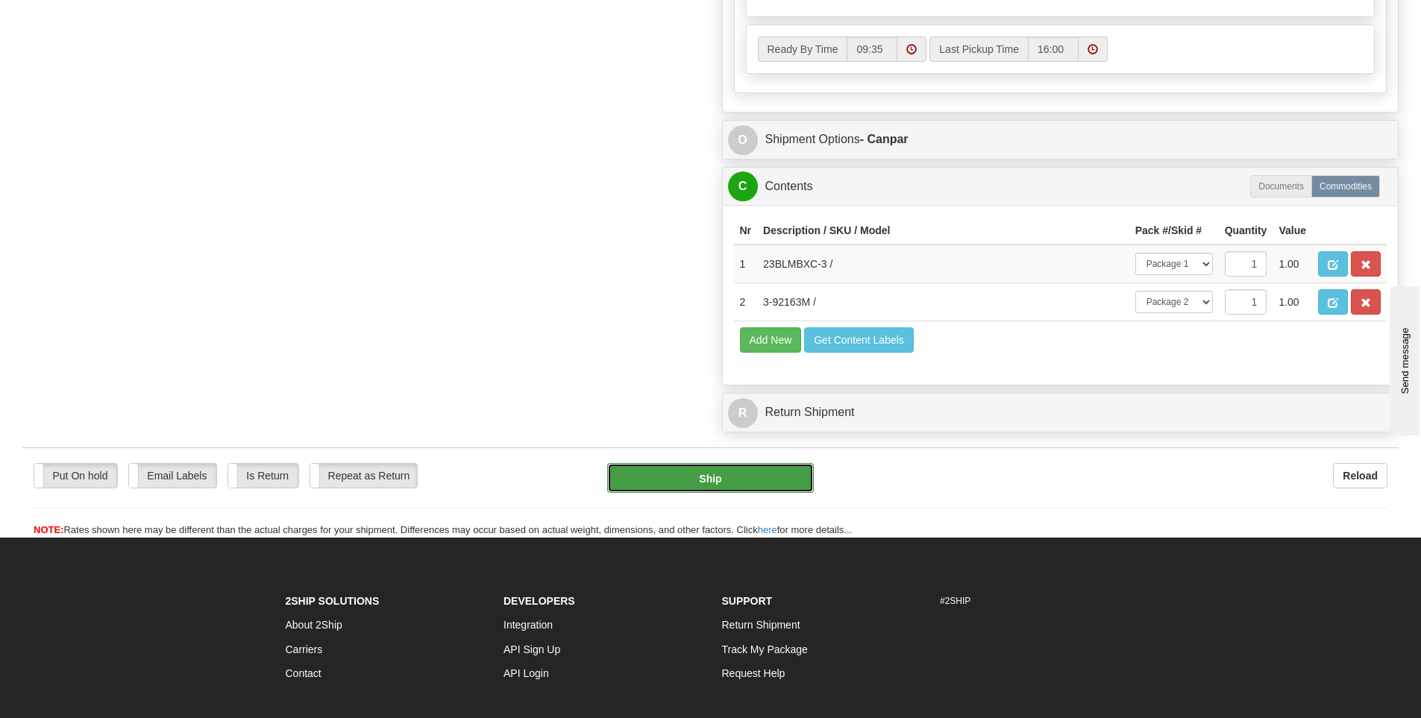
click at [685, 480] on button "Ship" at bounding box center [710, 478] width 207 height 30
type input "1"
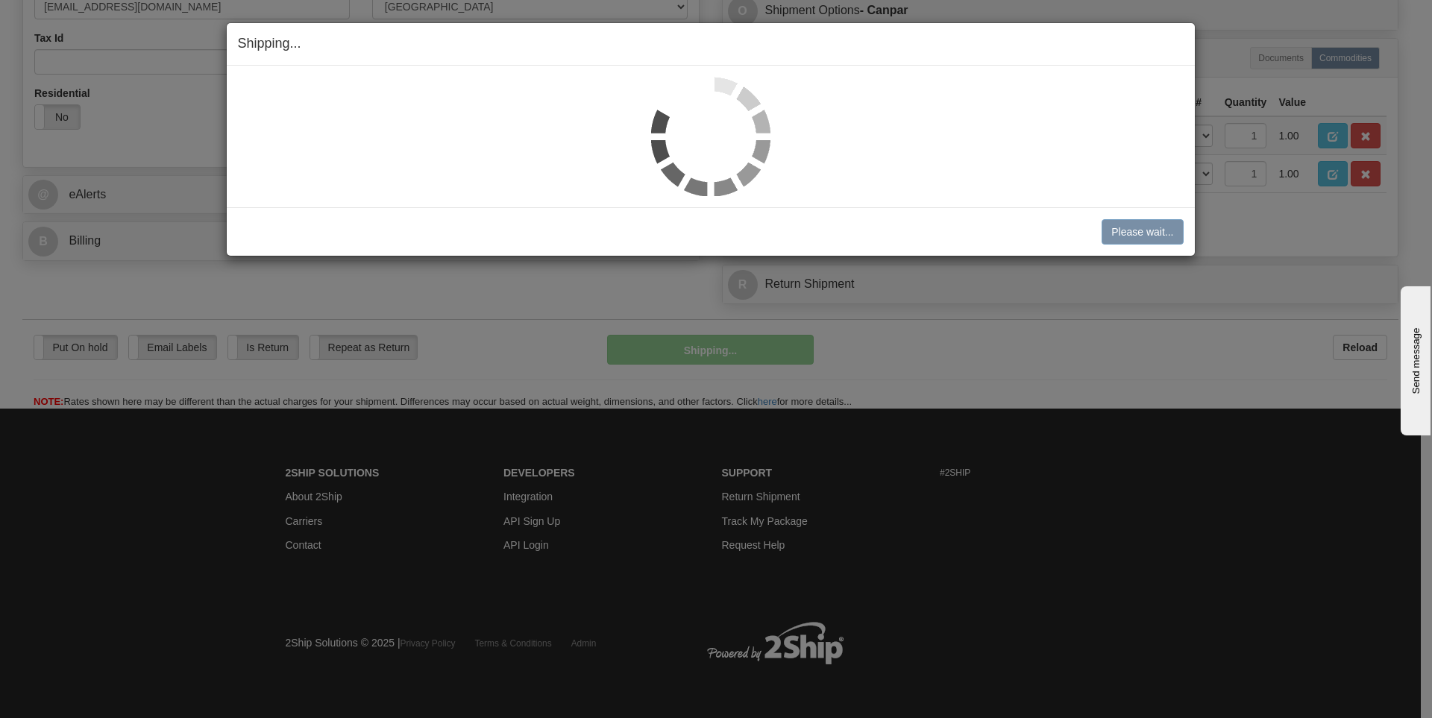
scroll to position [510, 0]
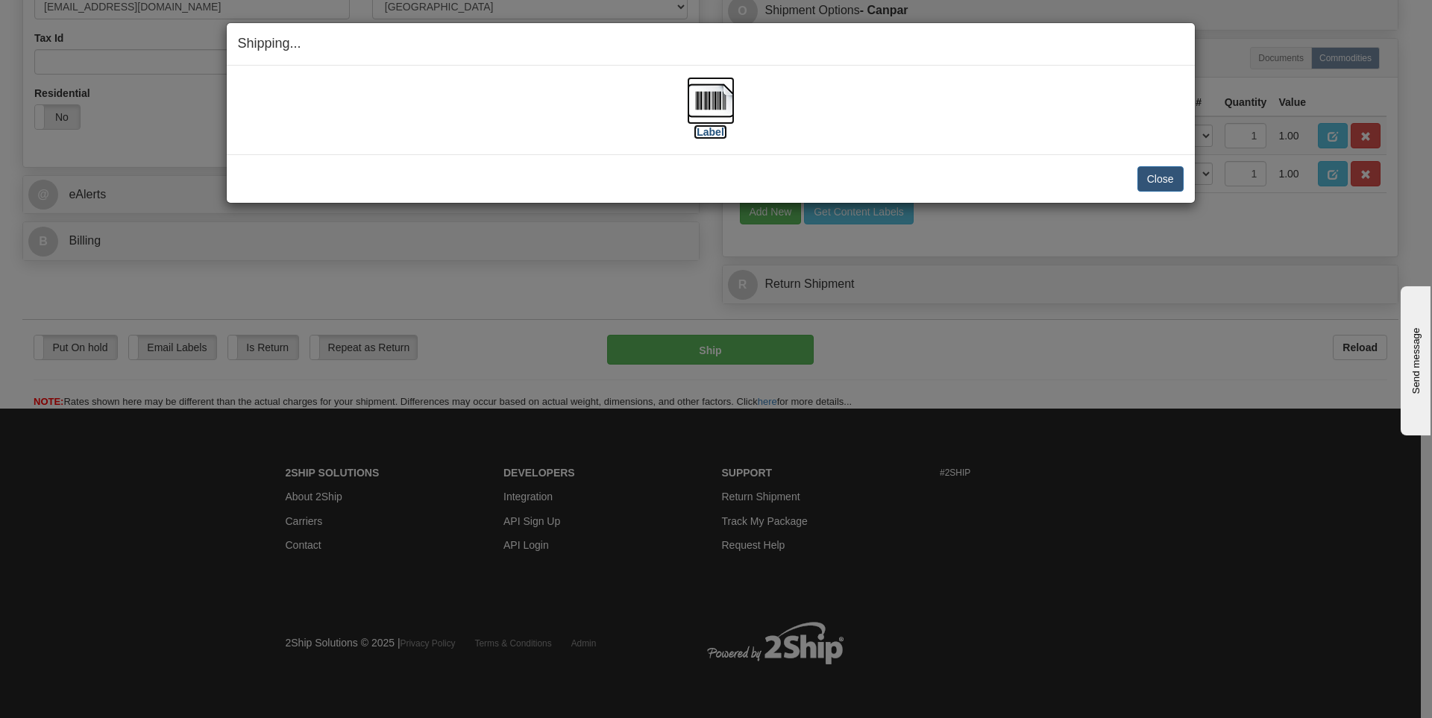
click at [722, 122] on img at bounding box center [711, 101] width 48 height 48
click at [1153, 180] on button "Close" at bounding box center [1160, 178] width 46 height 25
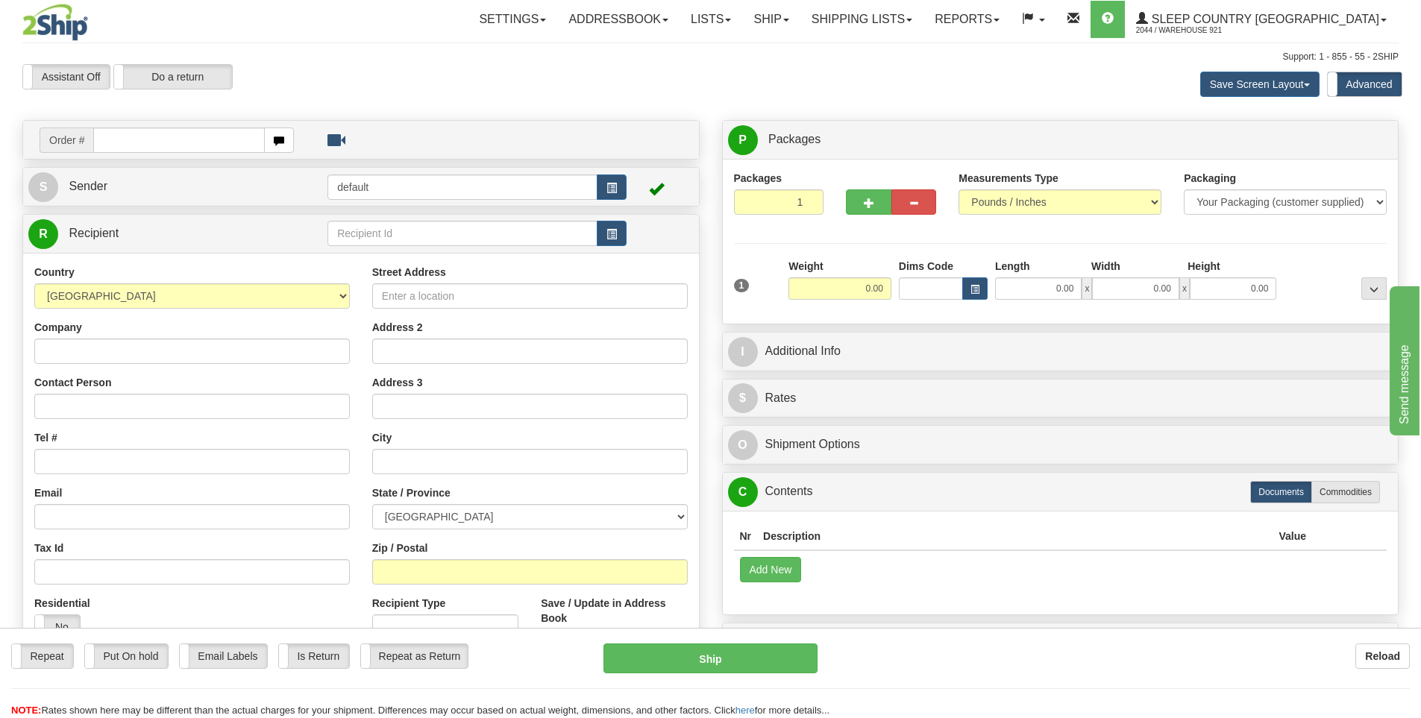
drag, startPoint x: 178, startPoint y: 145, endPoint x: 186, endPoint y: 129, distance: 17.7
click at [182, 142] on input "text" at bounding box center [179, 140] width 172 height 25
type input "9000I144906"
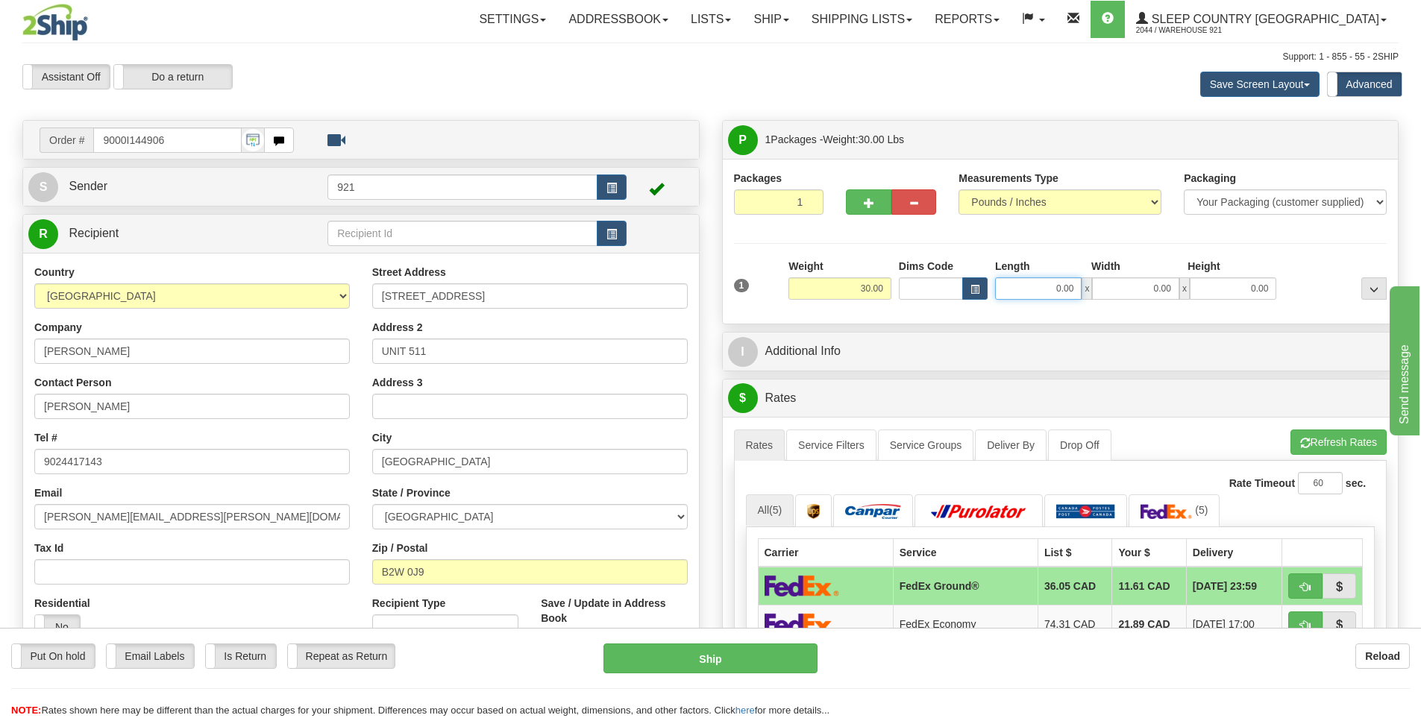
click at [1028, 288] on input "0.00" at bounding box center [1038, 288] width 87 height 22
type input "10.00"
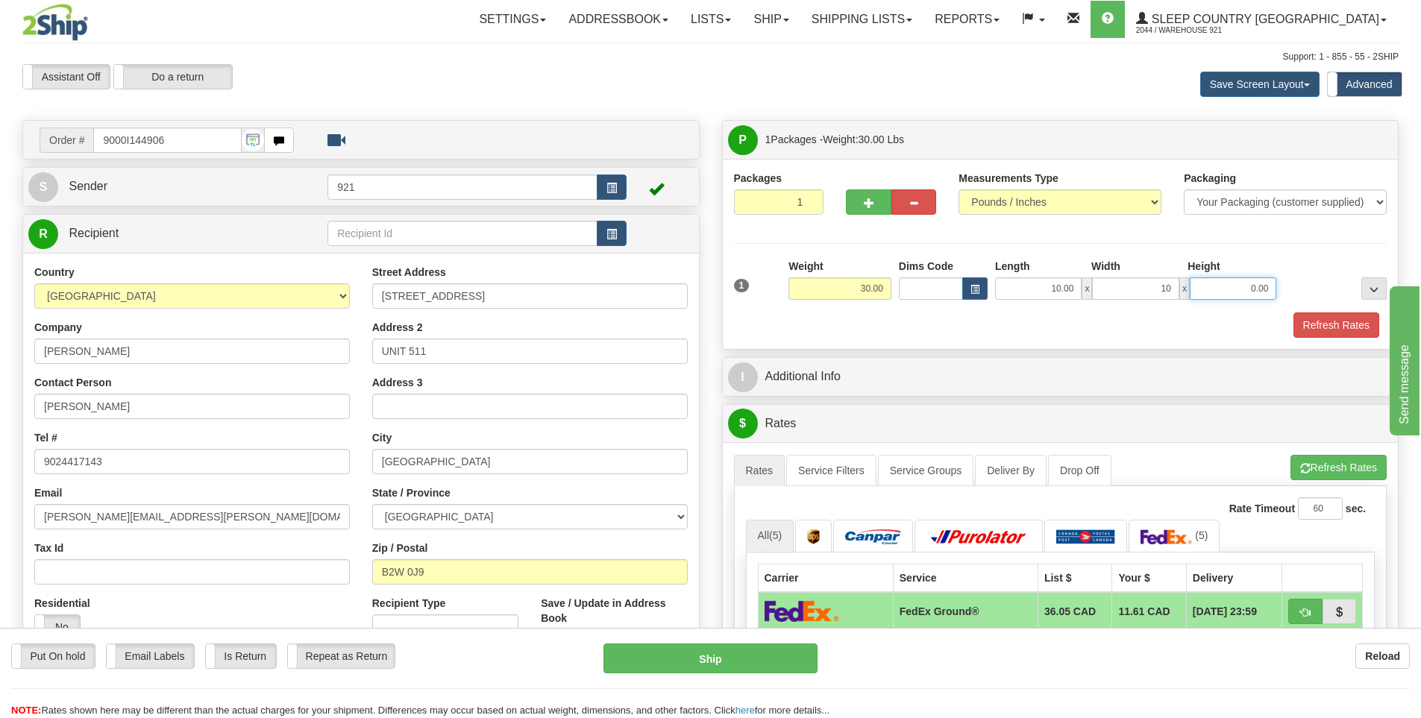
type input "10.00"
type input "5.00"
click at [1332, 333] on button "Refresh Rates" at bounding box center [1336, 325] width 86 height 25
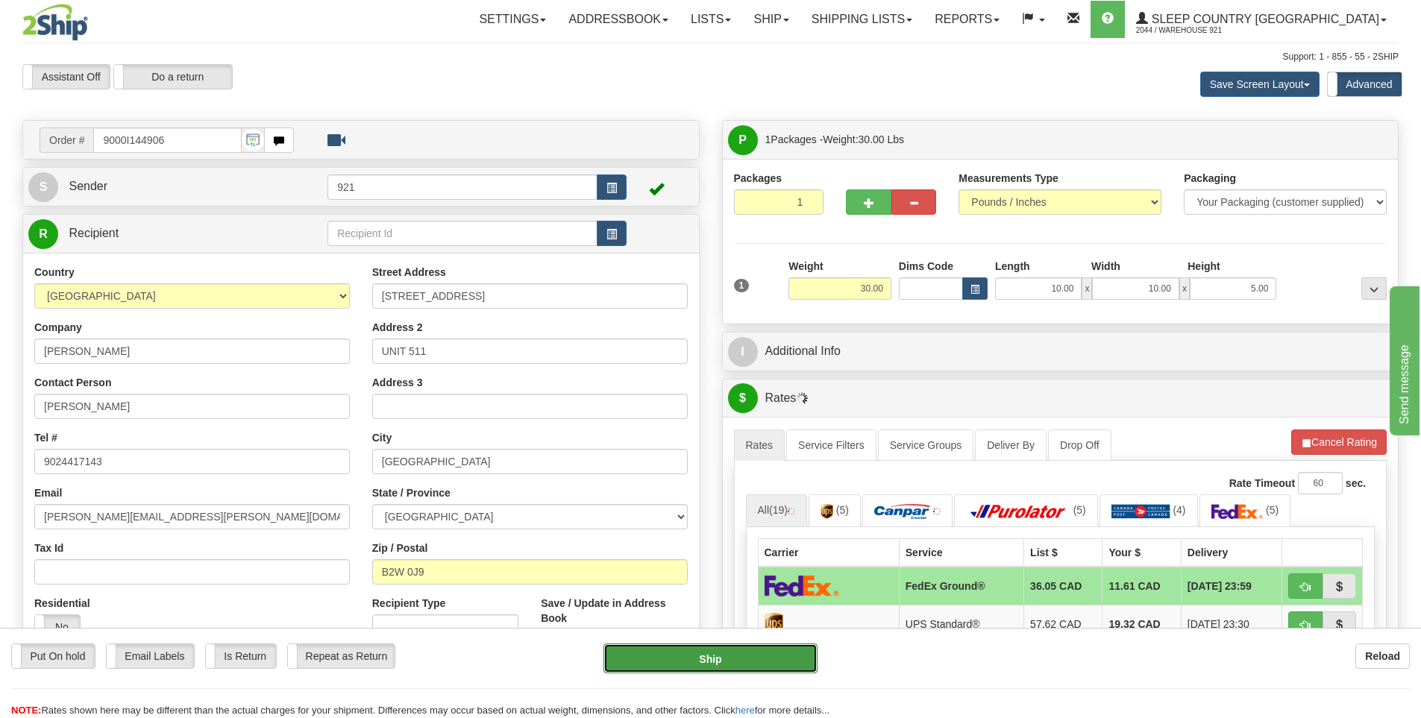
click at [791, 665] on button "Ship" at bounding box center [710, 659] width 214 height 30
type input "92"
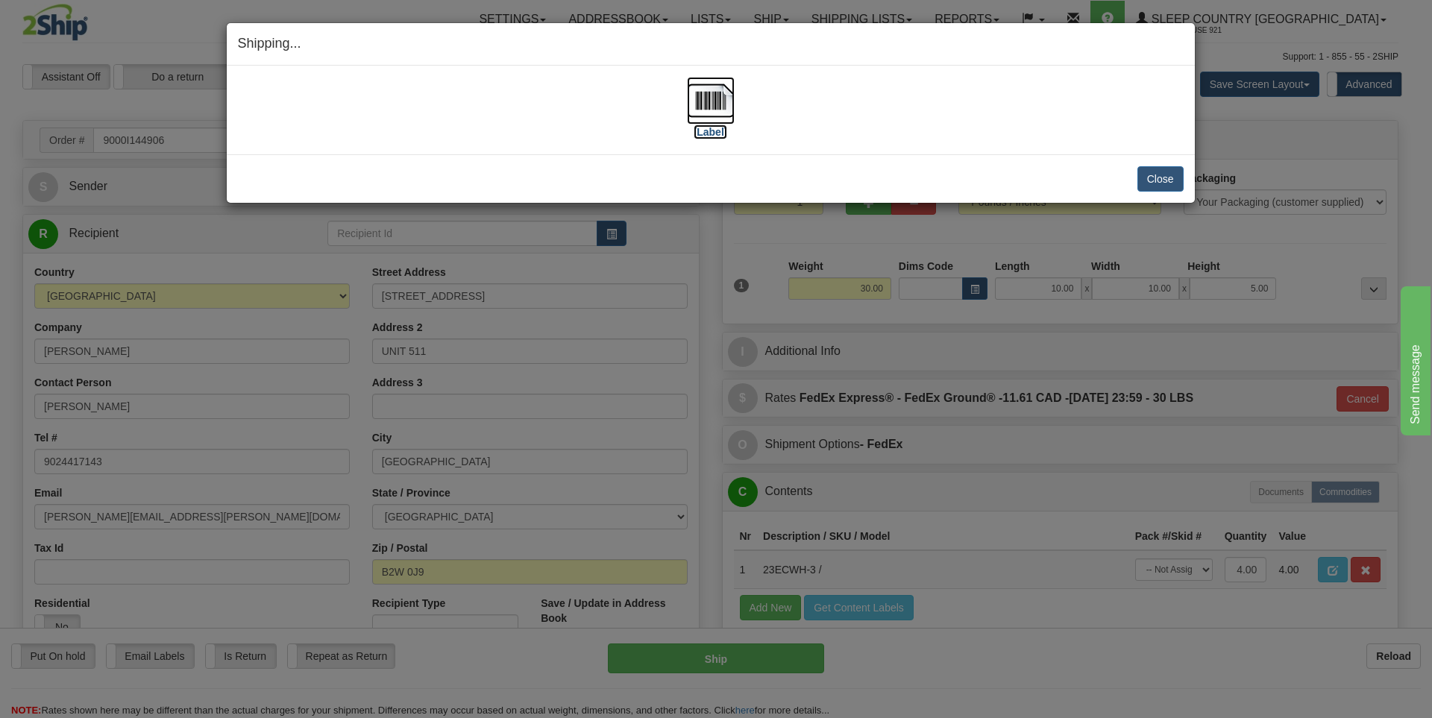
click at [717, 134] on label "[Label]" at bounding box center [711, 132] width 34 height 15
click at [1135, 166] on div "Close Cancel" at bounding box center [711, 178] width 946 height 25
click at [1149, 178] on button "Close" at bounding box center [1160, 178] width 46 height 25
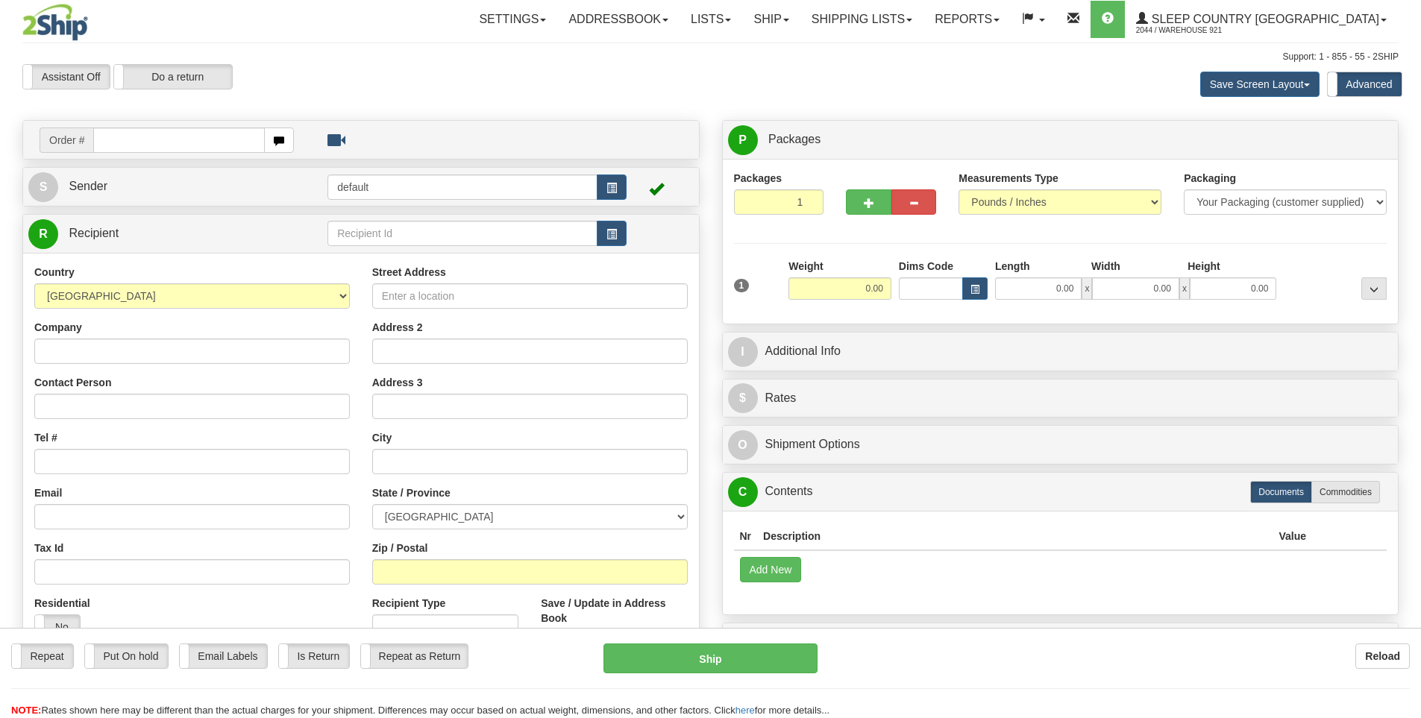
drag, startPoint x: 0, startPoint y: 0, endPoint x: 189, endPoint y: 142, distance: 236.0
click at [189, 142] on input "text" at bounding box center [179, 140] width 172 height 25
type input "9000I144945"
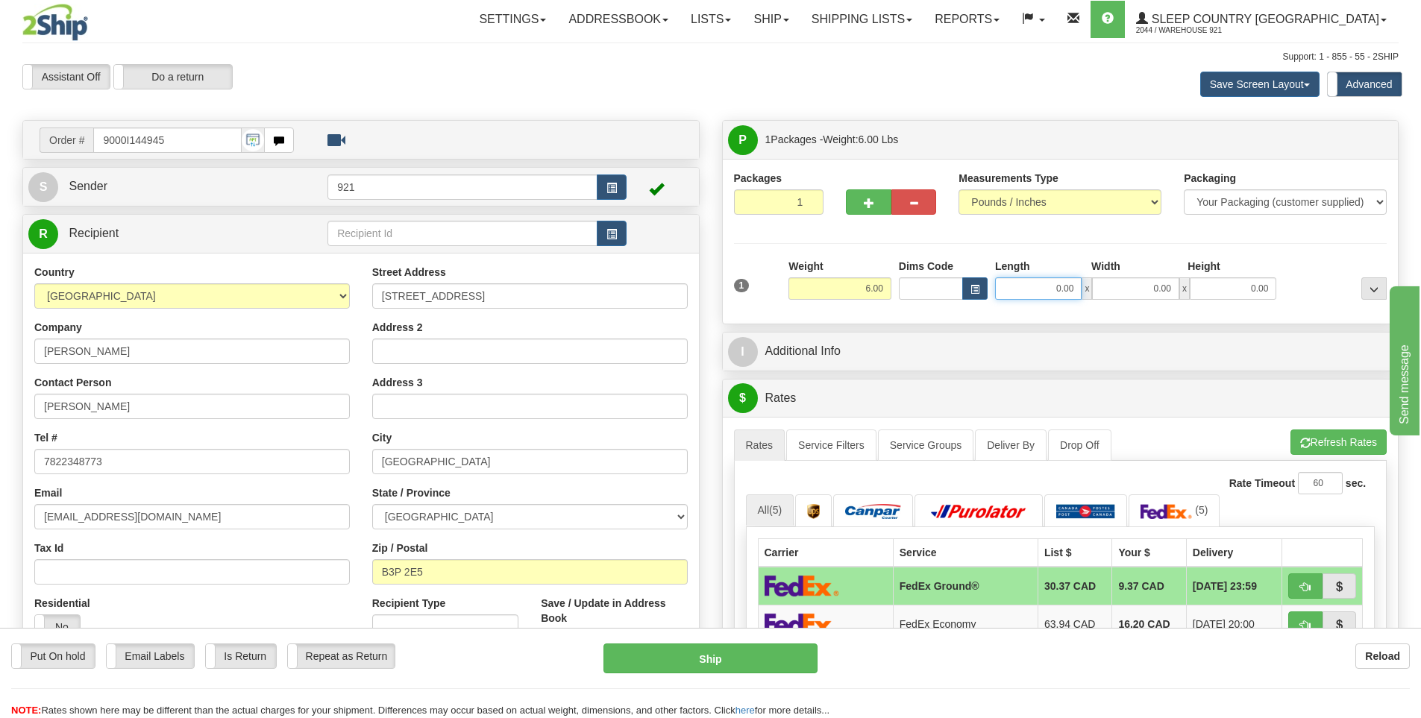
click at [1040, 288] on input "0.00" at bounding box center [1038, 288] width 87 height 22
type input "14.00"
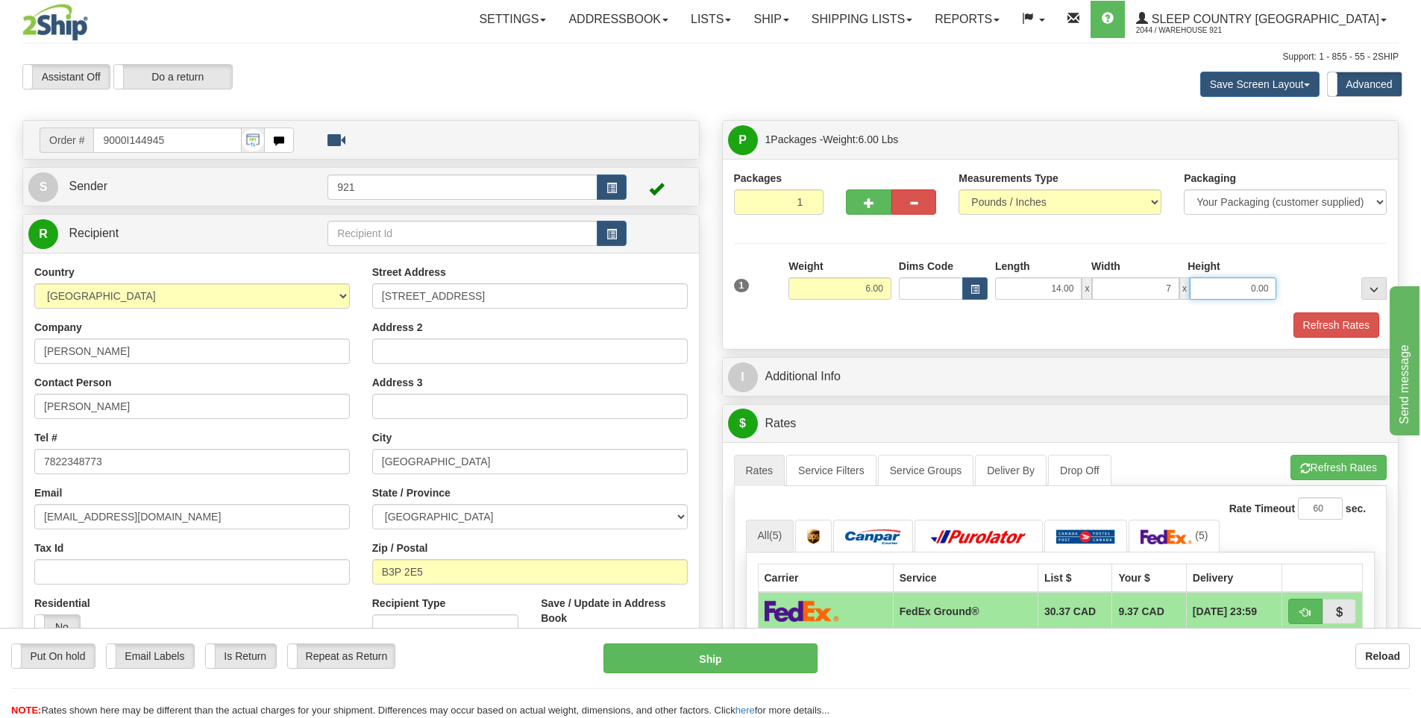
type input "7.00"
type input "6.00"
click at [1378, 330] on button "Refresh Rates" at bounding box center [1336, 325] width 86 height 25
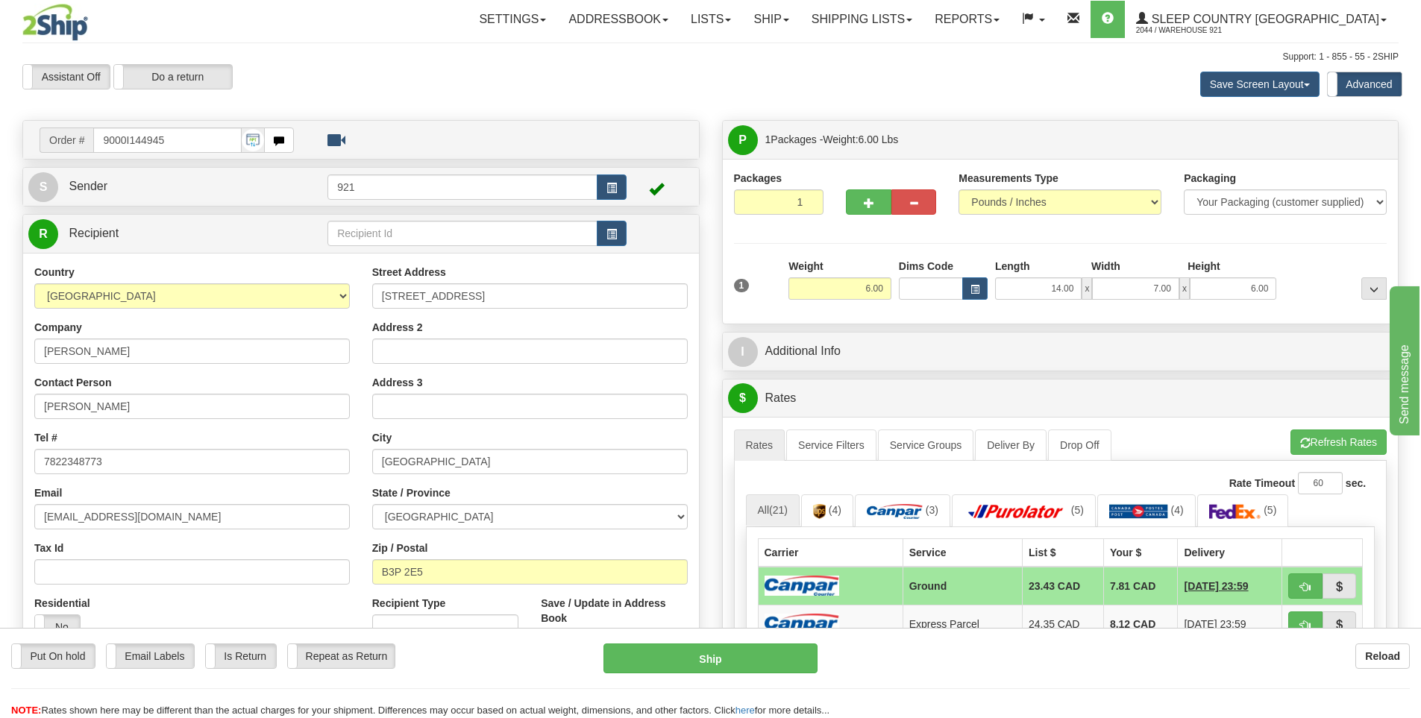
drag, startPoint x: 1134, startPoint y: 365, endPoint x: 1063, endPoint y: 304, distance: 93.1
click at [1063, 304] on div "1 Weight 6.00 Dims Code x x" at bounding box center [1060, 285] width 661 height 53
click at [663, 658] on button "Ship" at bounding box center [710, 659] width 214 height 30
type input "1"
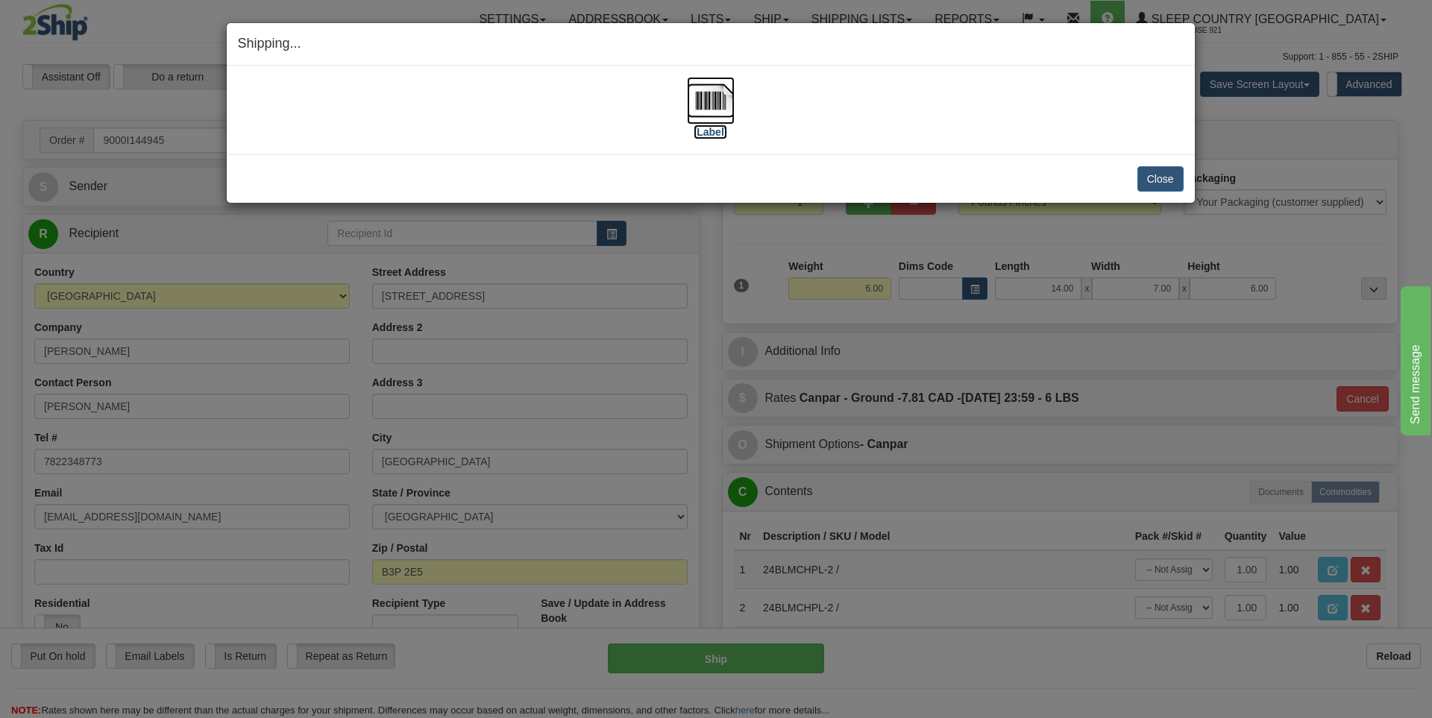
click at [715, 136] on label "[Label]" at bounding box center [711, 132] width 34 height 15
click at [1163, 178] on button "Close" at bounding box center [1160, 178] width 46 height 25
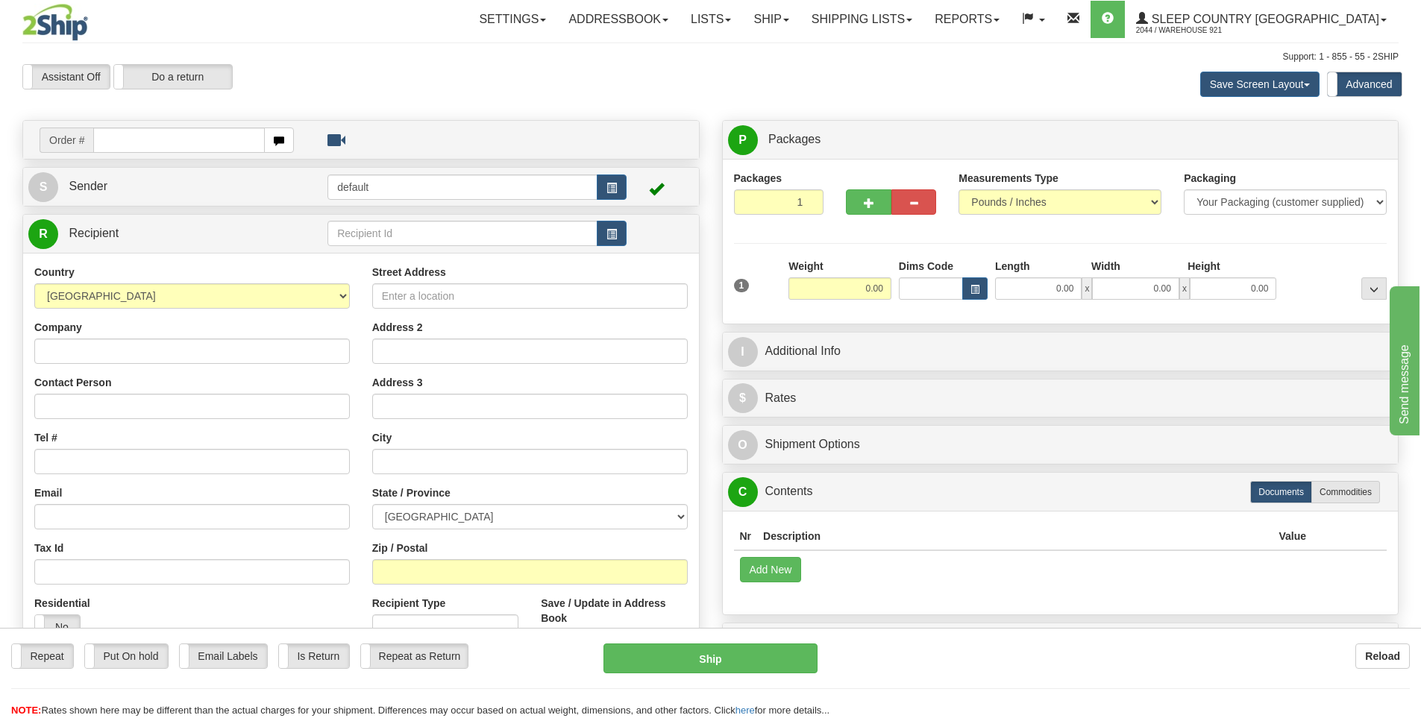
click at [200, 136] on input "text" at bounding box center [179, 140] width 172 height 25
type input "9000I150536"
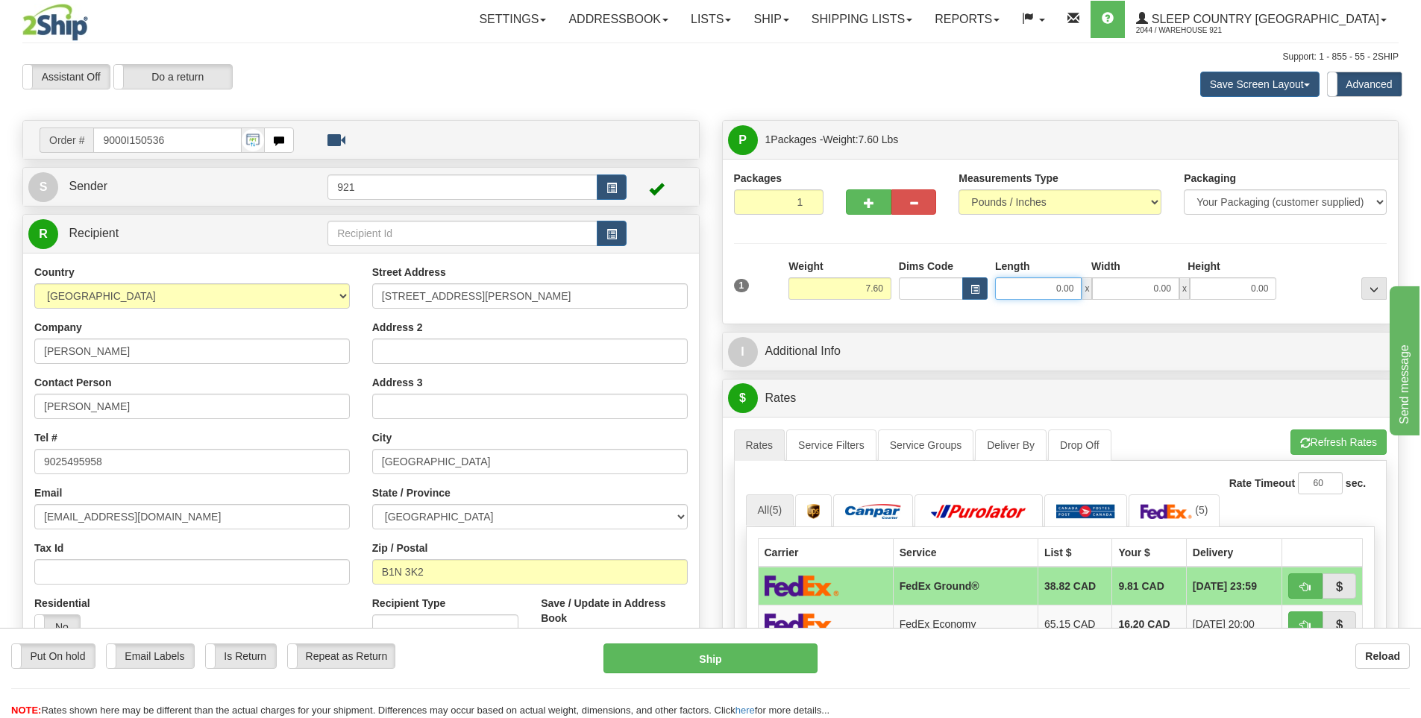
click at [1041, 289] on input "0.00" at bounding box center [1038, 288] width 87 height 22
type input "14.00"
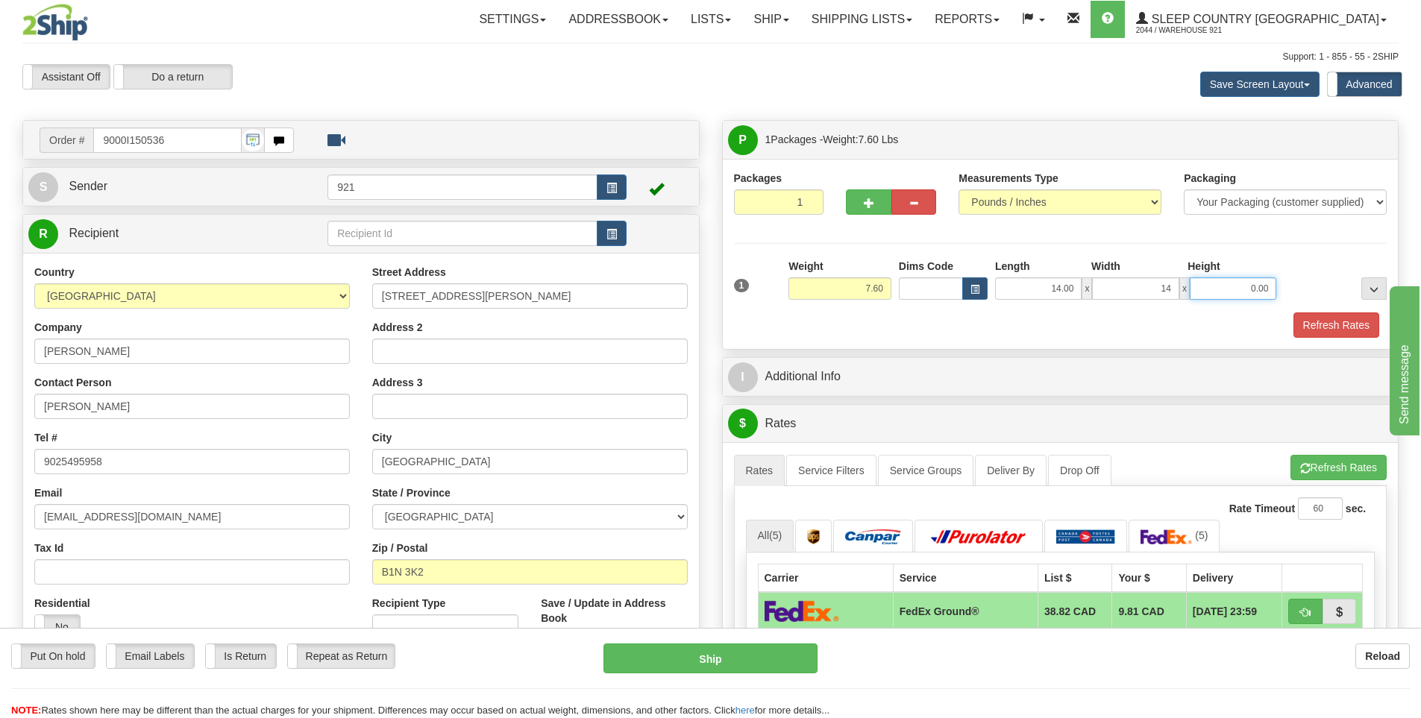
type input "14.00"
type input "5.00"
click at [1316, 324] on button "Refresh Rates" at bounding box center [1336, 325] width 86 height 25
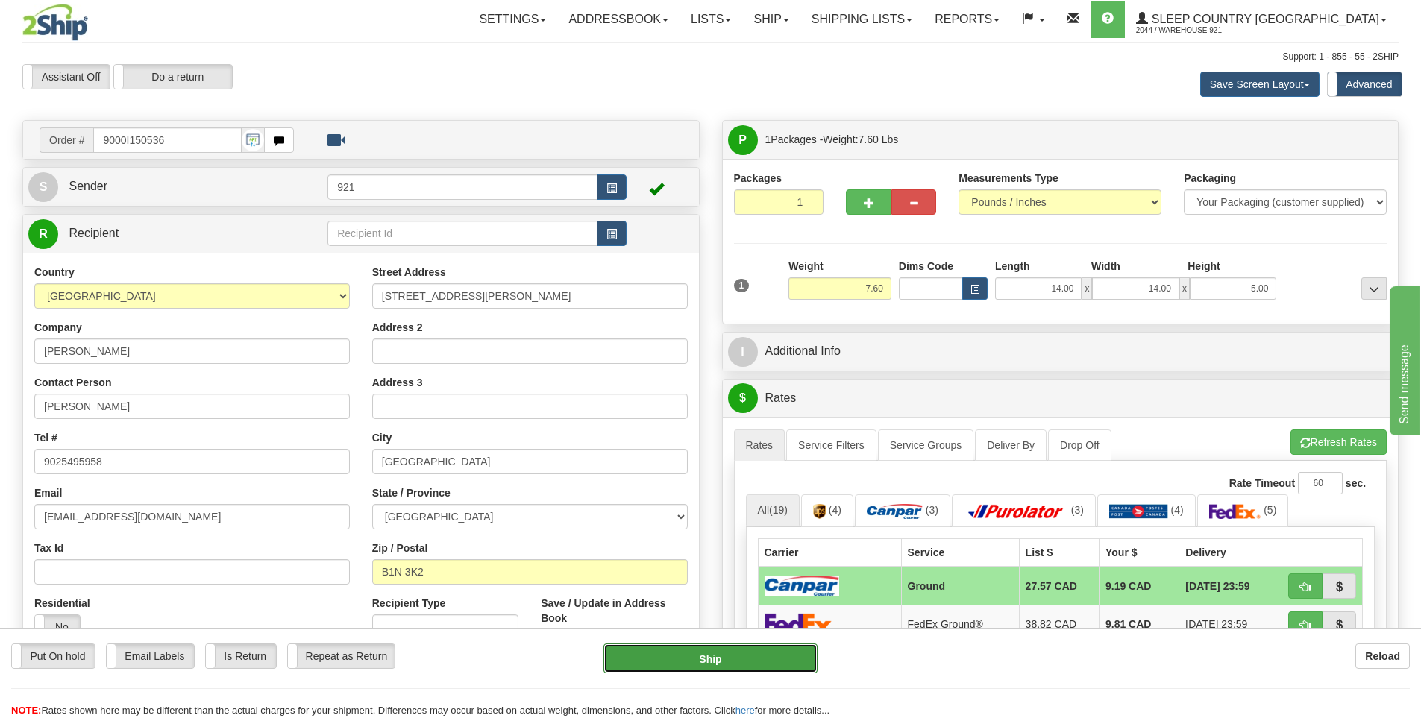
click at [789, 650] on button "Ship" at bounding box center [710, 659] width 214 height 30
type input "1"
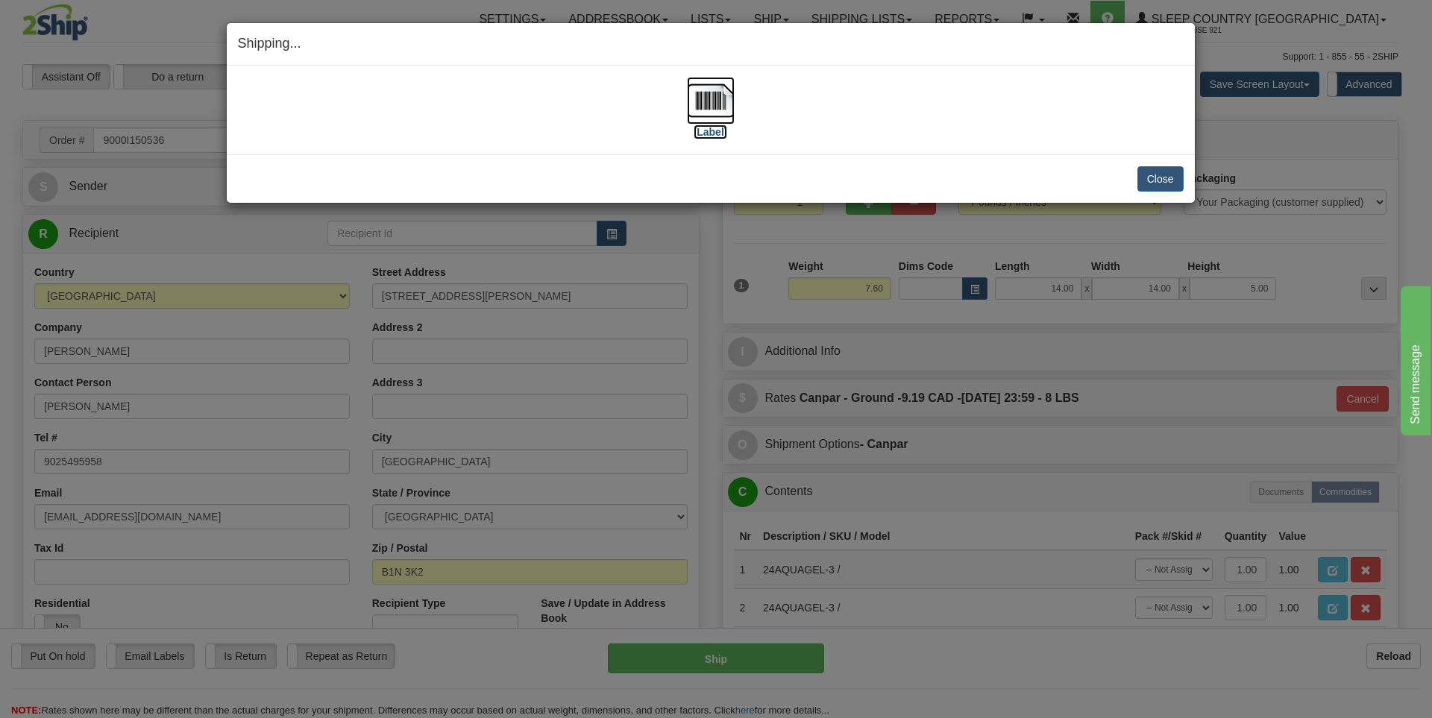
click at [715, 134] on label "[Label]" at bounding box center [711, 132] width 34 height 15
click at [1161, 171] on button "Close" at bounding box center [1160, 178] width 46 height 25
